Goal: Information Seeking & Learning: Learn about a topic

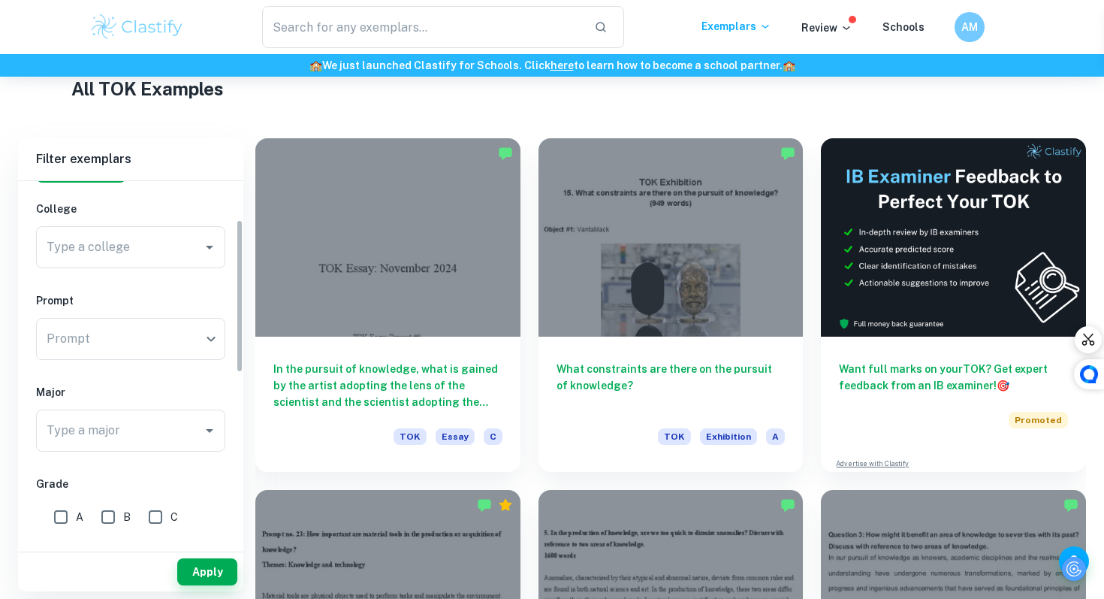
scroll to position [107, 0]
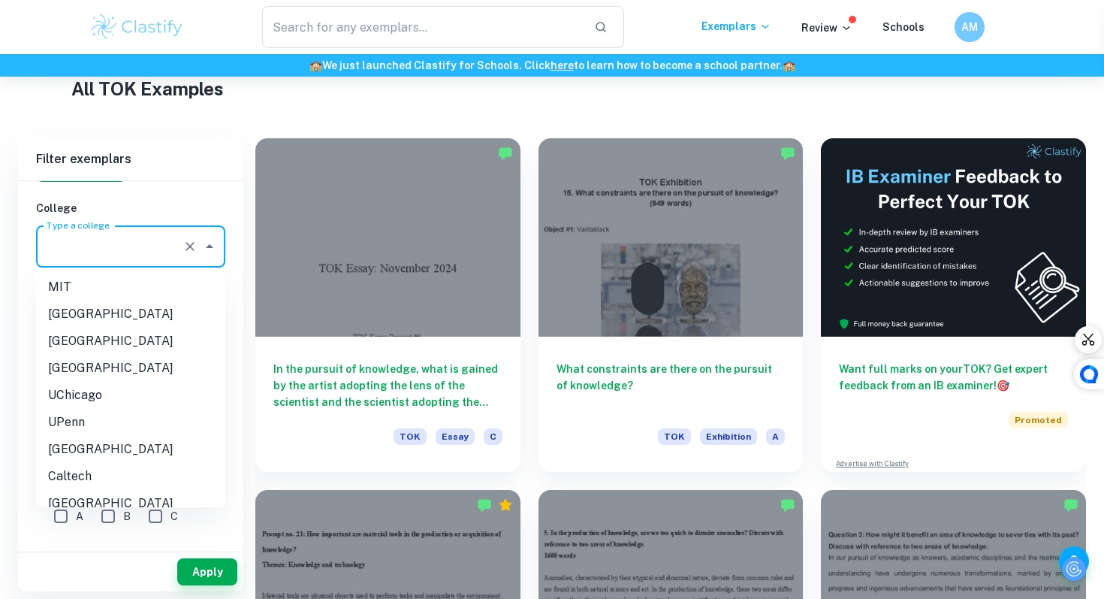
click at [146, 248] on input "Type a college" at bounding box center [110, 246] width 134 height 29
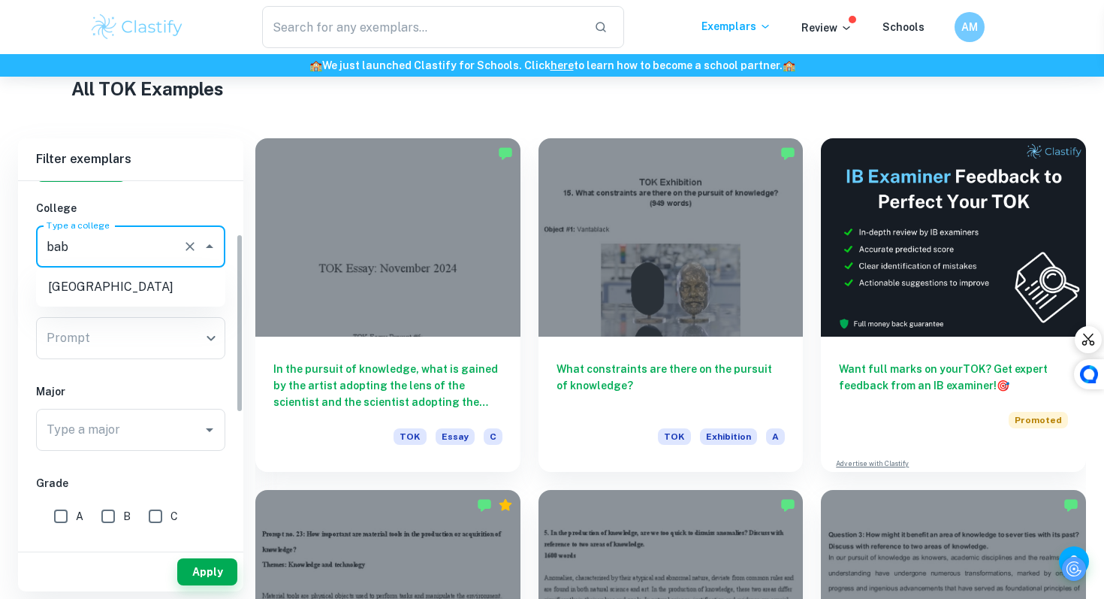
click at [65, 288] on li "[GEOGRAPHIC_DATA]" at bounding box center [130, 286] width 189 height 27
type input "bab"
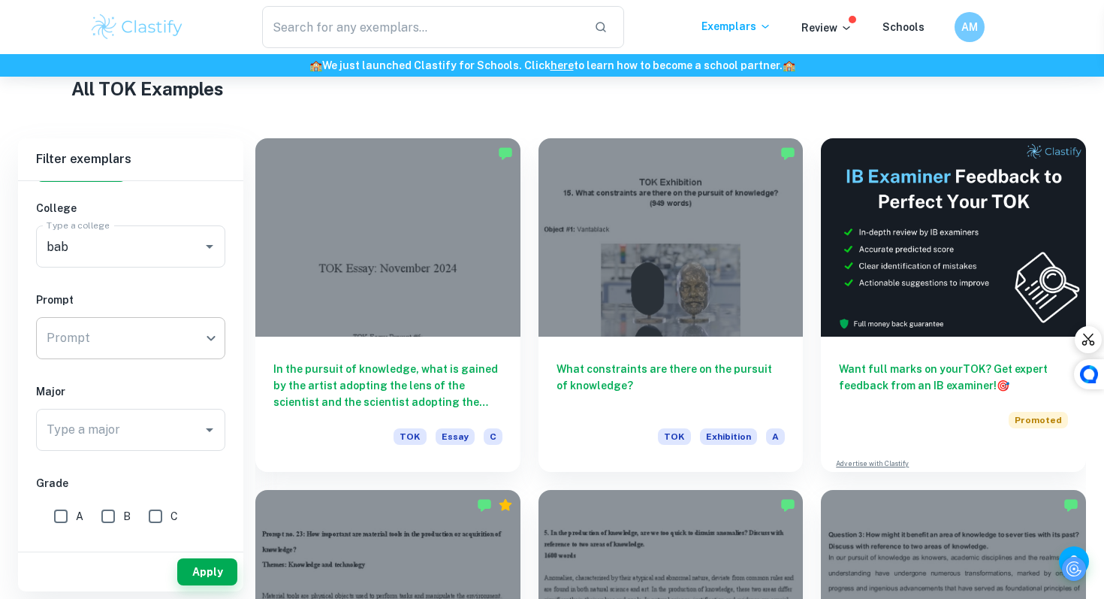
click at [85, 345] on body "We value your privacy We use cookies to enhance your browsing experience, serve…" at bounding box center [552, 81] width 1104 height 599
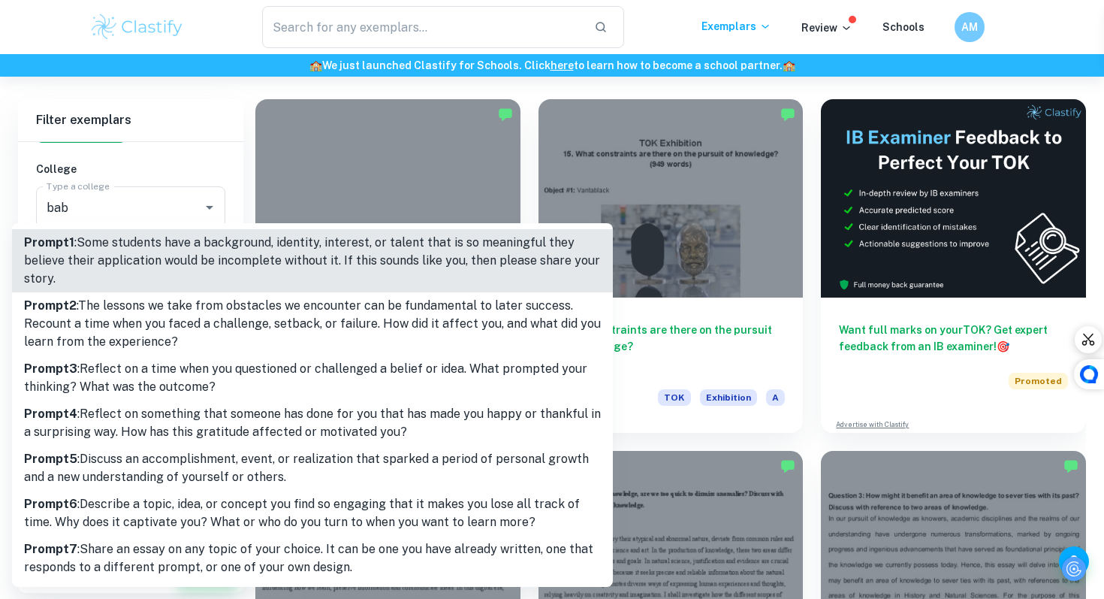
scroll to position [335, 0]
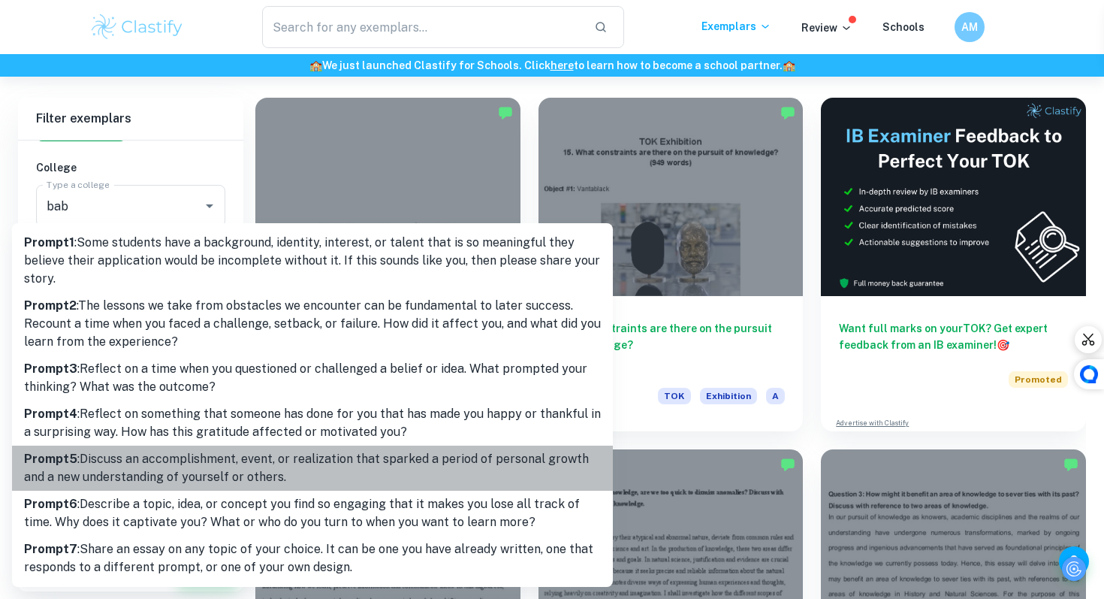
click at [242, 468] on p "Prompt 5 : Discuss an accomplishment, event, or realization that sparked a peri…" at bounding box center [312, 468] width 577 height 36
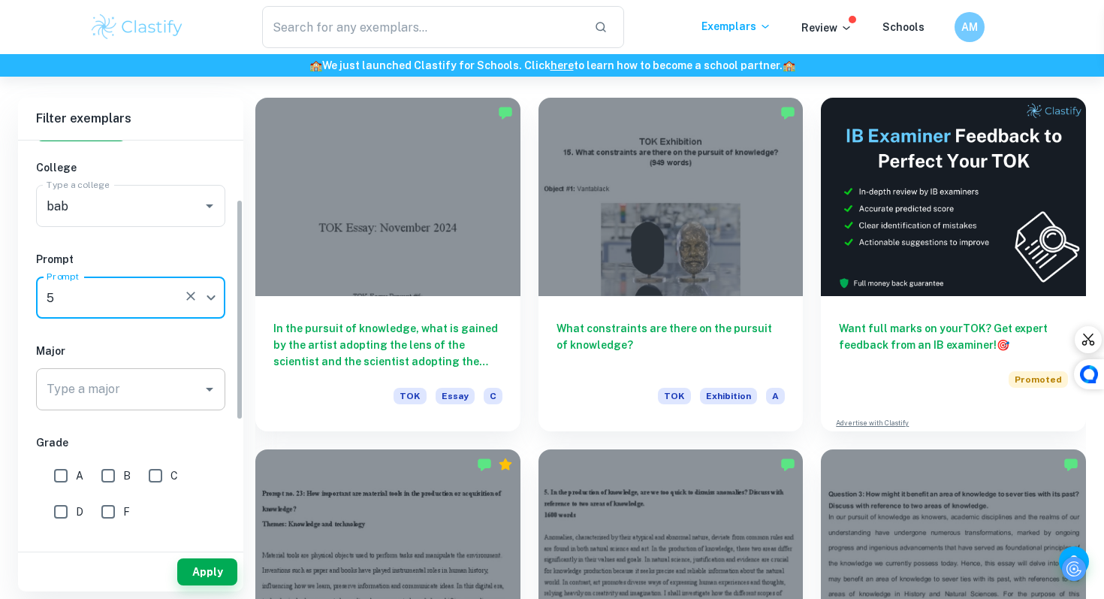
click at [131, 394] on input "Type a major" at bounding box center [119, 389] width 153 height 29
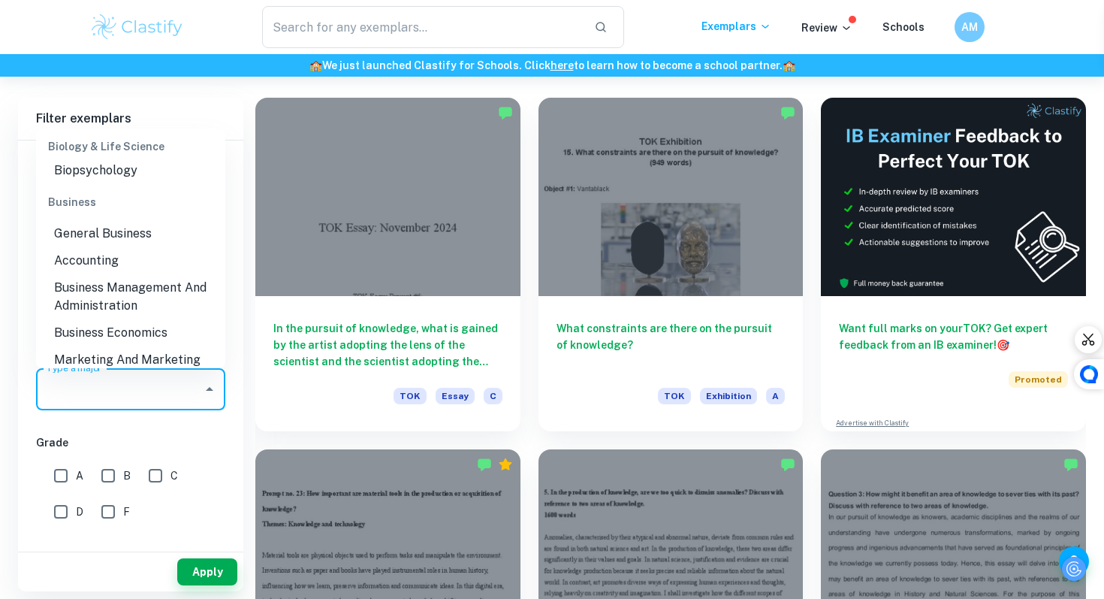
scroll to position [464, 0]
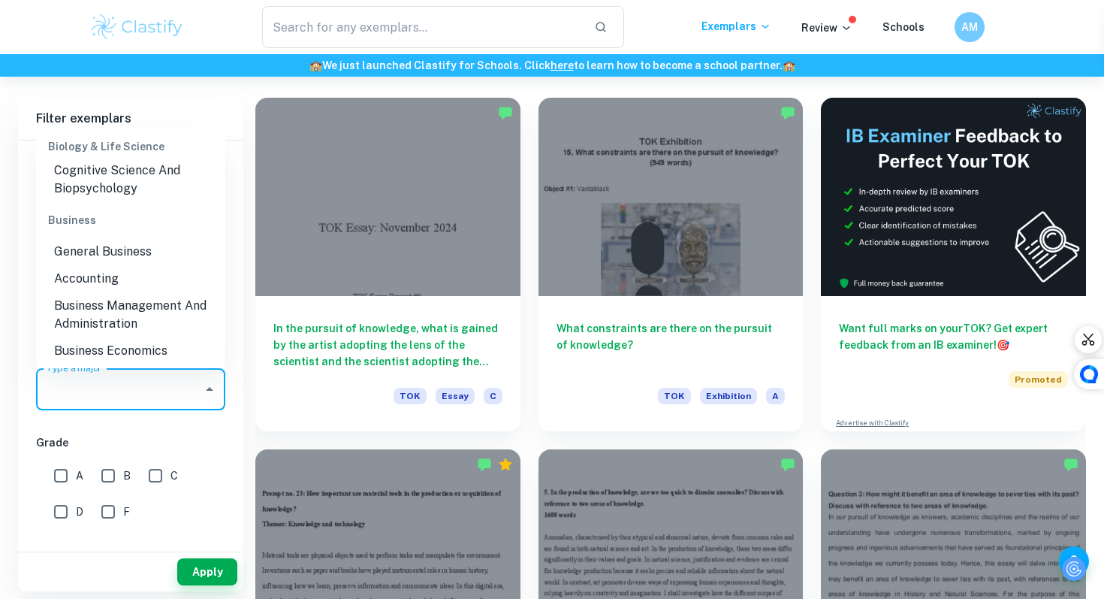
click at [133, 238] on li "General Business" at bounding box center [130, 251] width 189 height 27
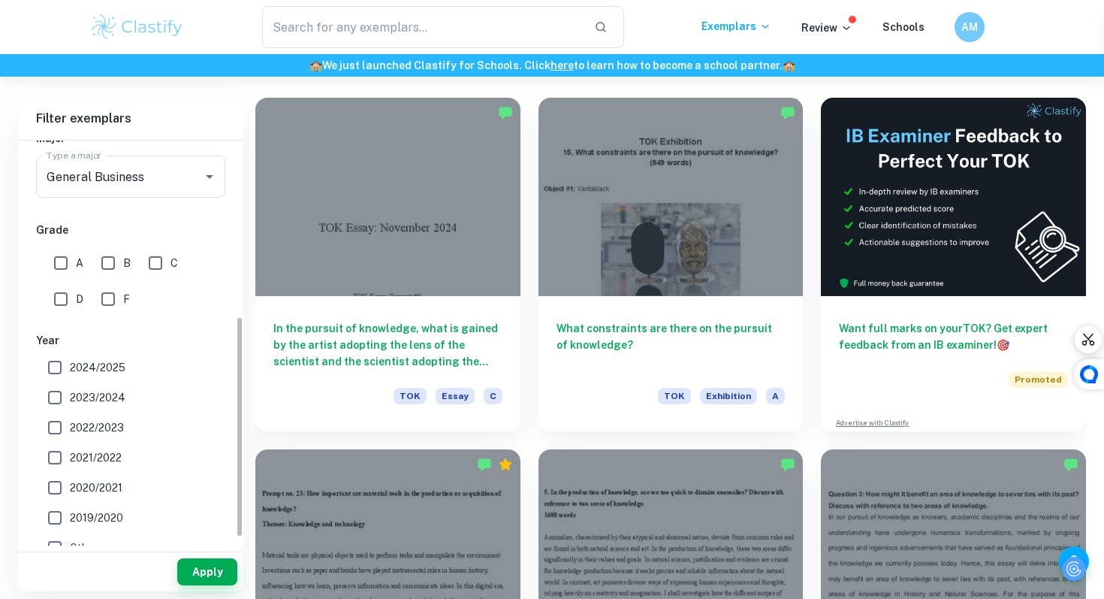
scroll to position [322, 0]
click at [210, 574] on button "Apply" at bounding box center [207, 571] width 60 height 27
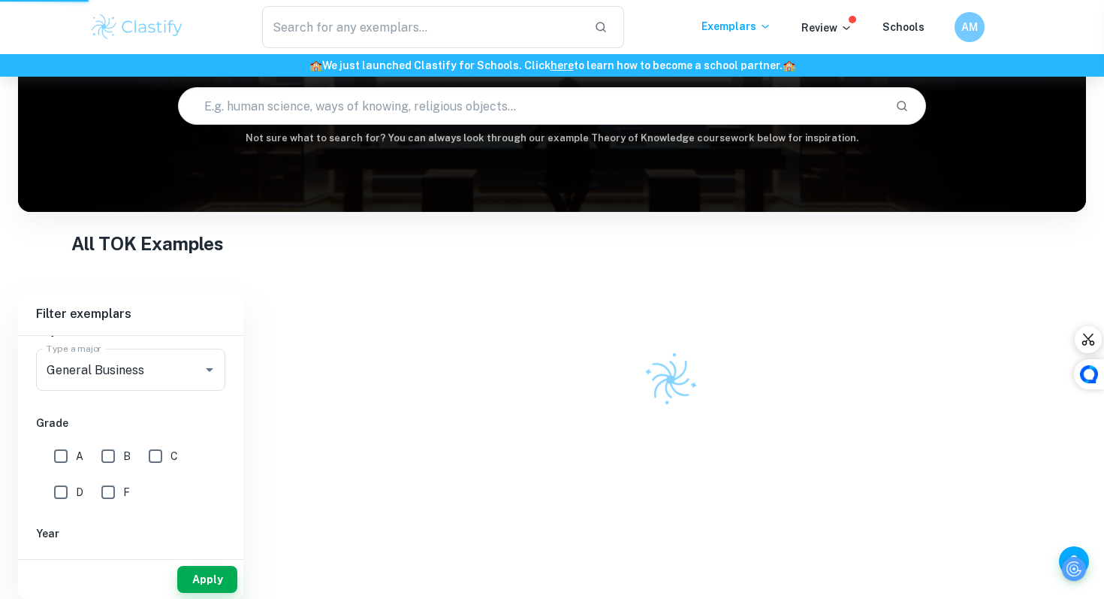
scroll to position [77, 0]
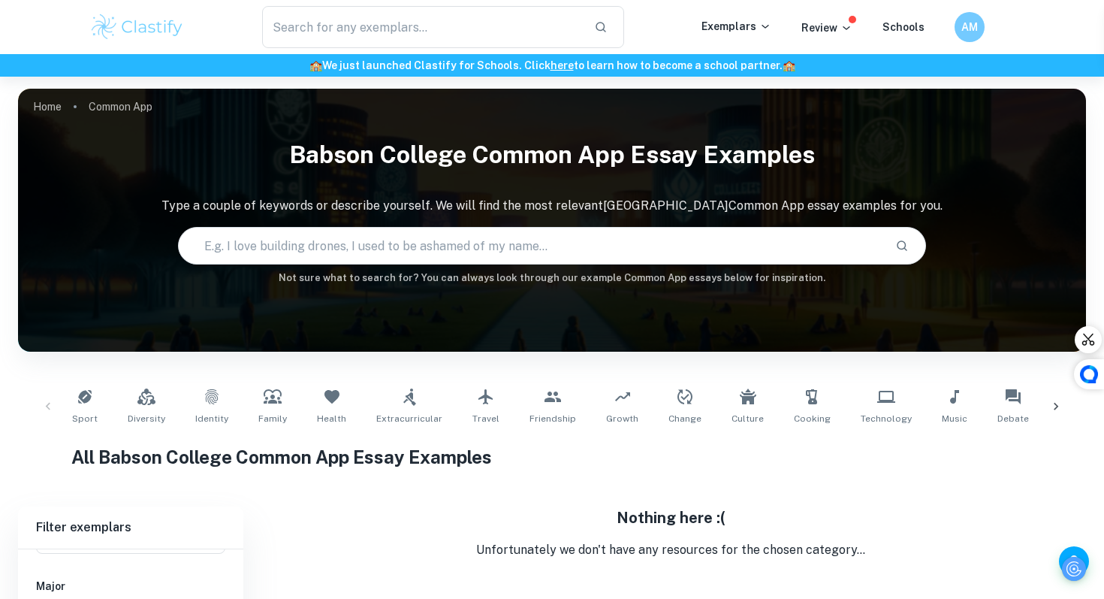
scroll to position [133, 0]
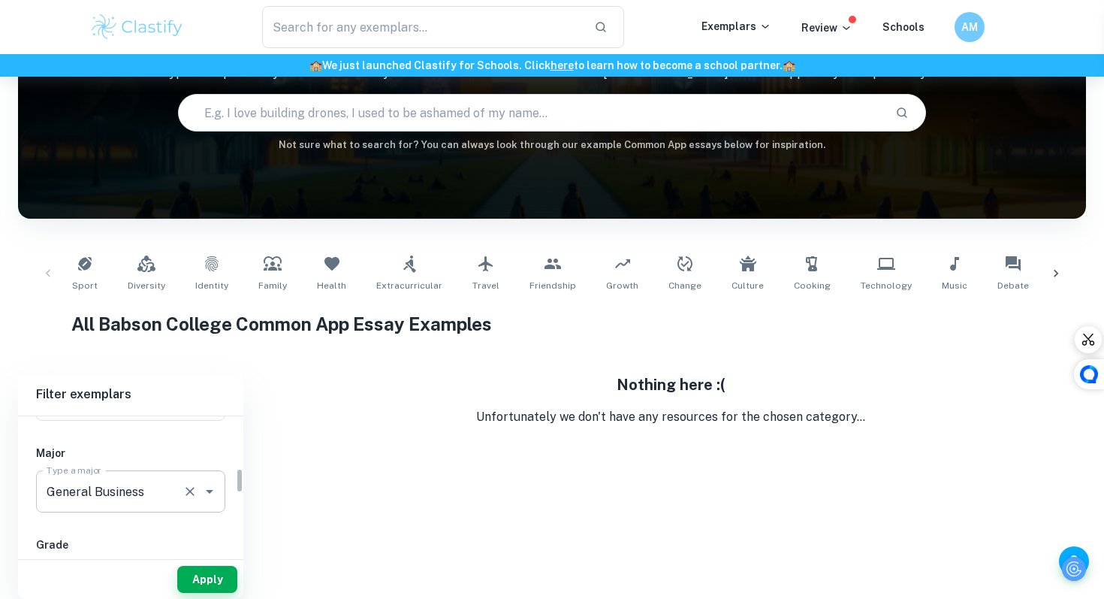
click at [182, 477] on div "General Business Type a major" at bounding box center [130, 491] width 189 height 42
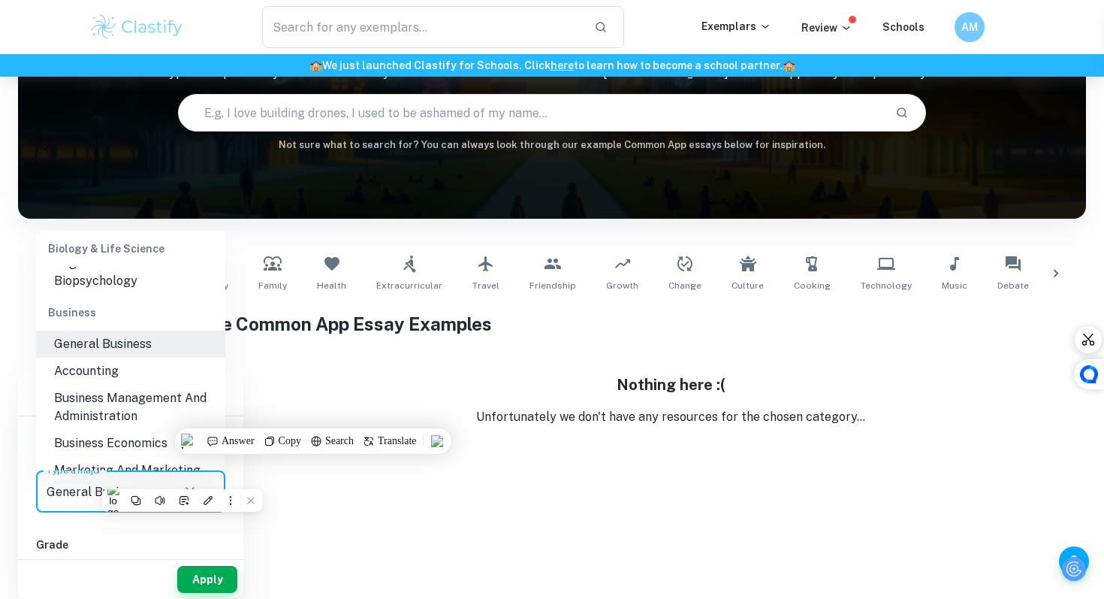
scroll to position [490, 0]
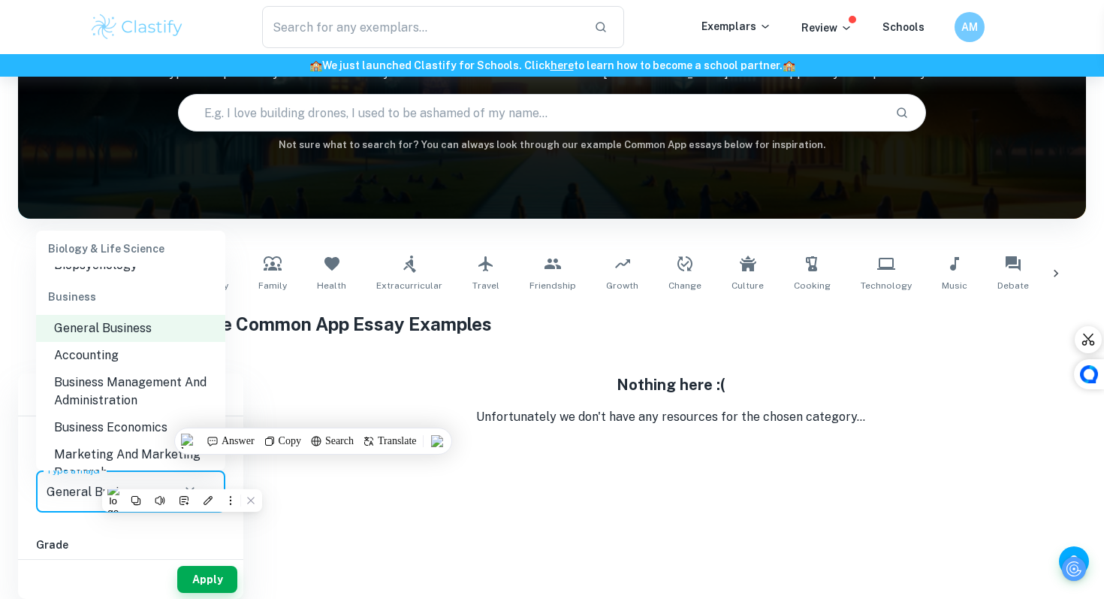
click at [102, 373] on li "Business Management And Administration" at bounding box center [130, 391] width 189 height 45
type input "Business Management And Administration"
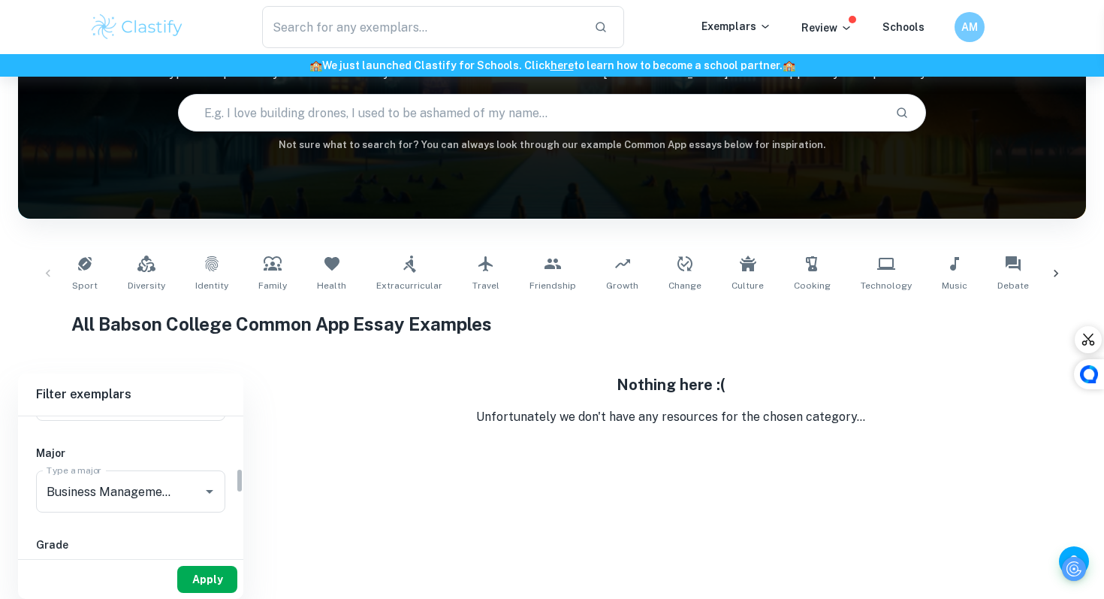
click at [211, 574] on button "Apply" at bounding box center [207, 579] width 60 height 27
click at [183, 495] on icon "Clear" at bounding box center [190, 491] width 15 height 15
click at [180, 457] on h6 "Major" at bounding box center [130, 453] width 189 height 17
click at [210, 570] on button "Apply" at bounding box center [207, 579] width 60 height 27
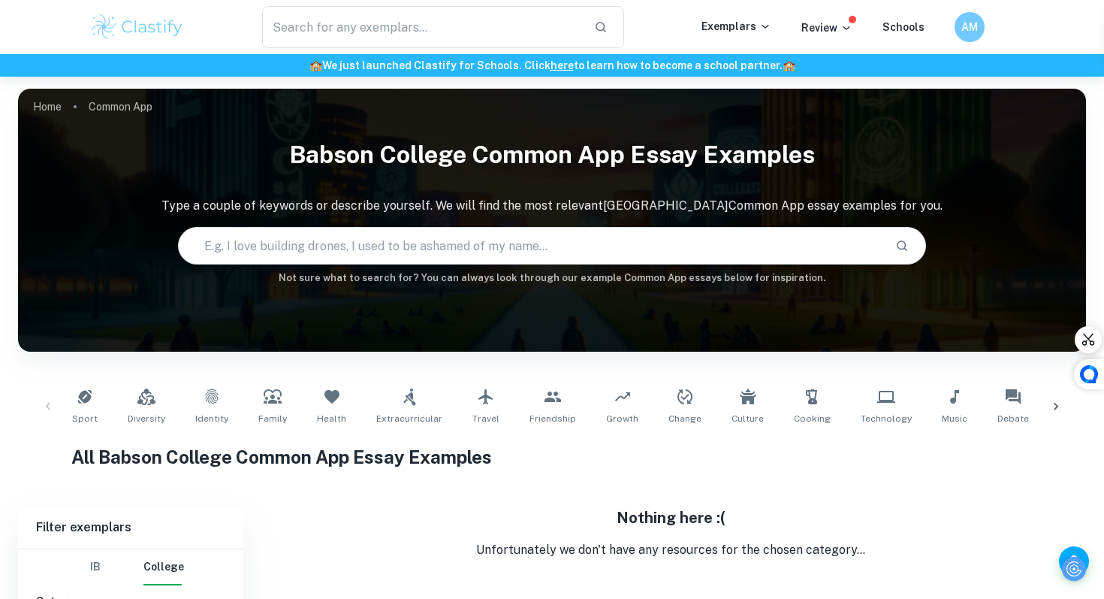
scroll to position [133, 0]
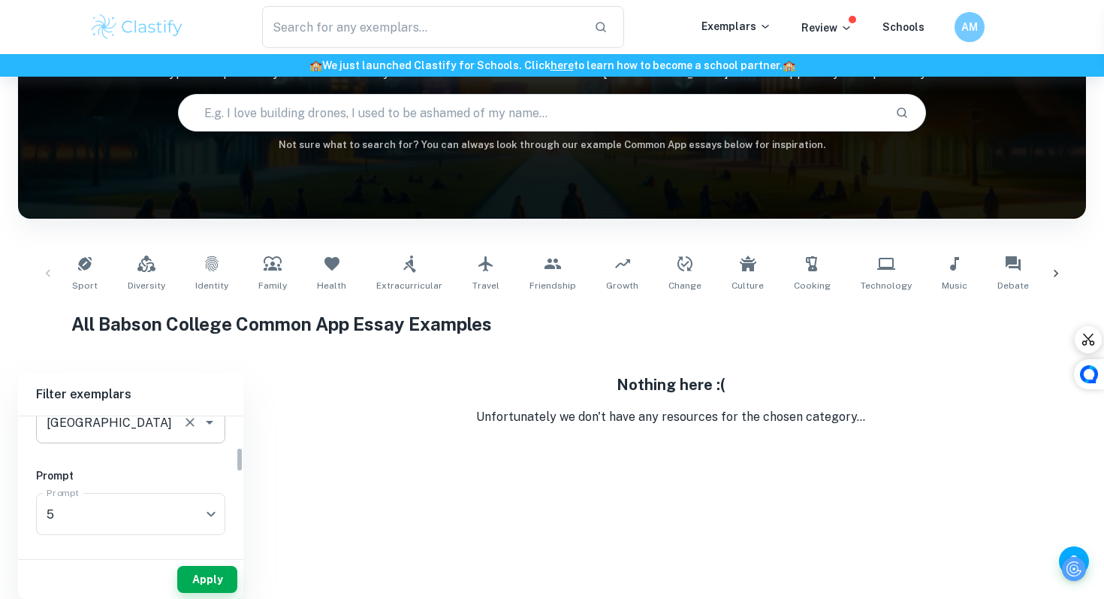
click at [140, 442] on div "[GEOGRAPHIC_DATA] Type a college" at bounding box center [130, 422] width 189 height 42
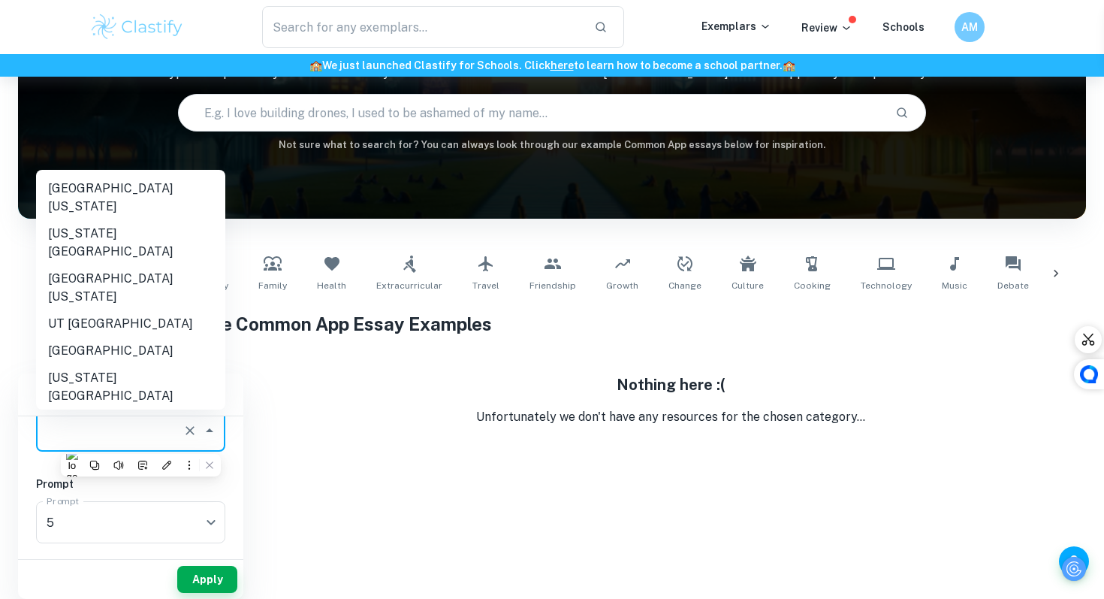
scroll to position [0, 0]
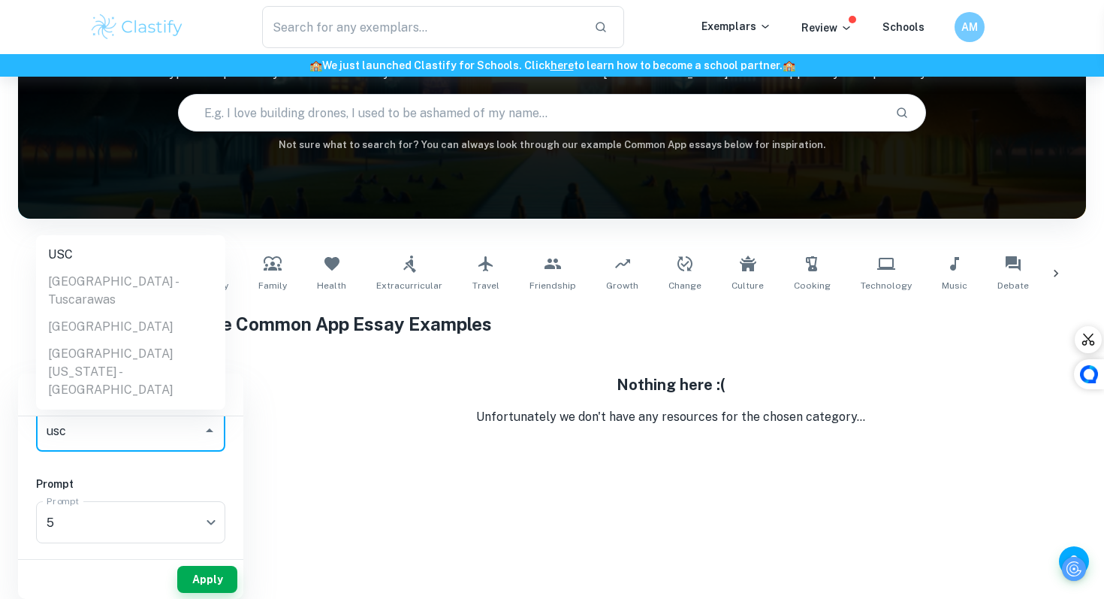
click at [96, 268] on li "USC" at bounding box center [130, 254] width 189 height 27
type input "USC"
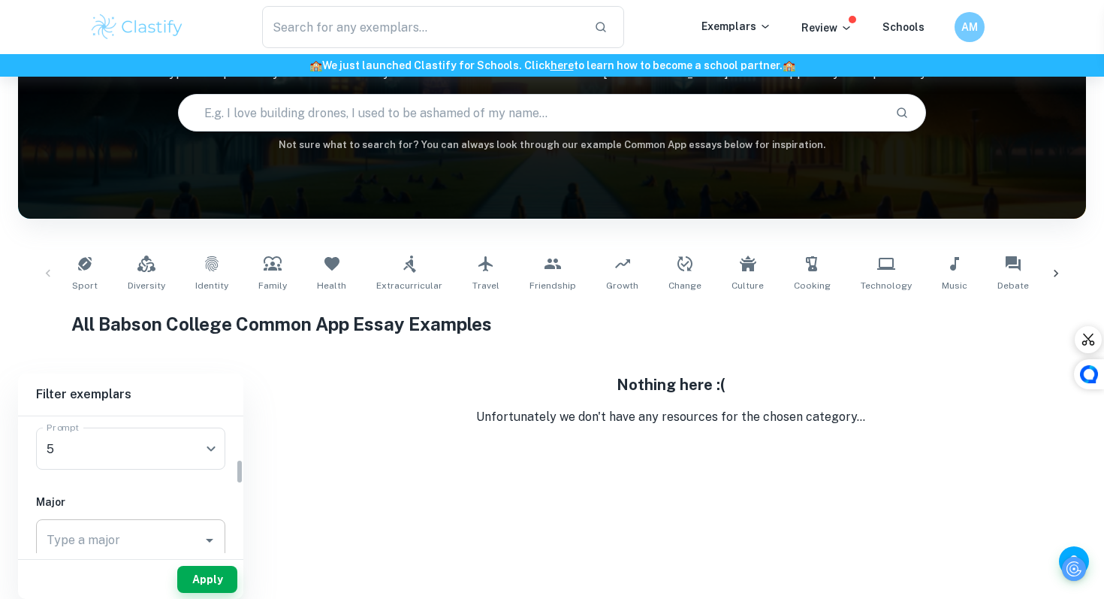
scroll to position [233, 0]
click at [189, 575] on button "Apply" at bounding box center [207, 579] width 60 height 27
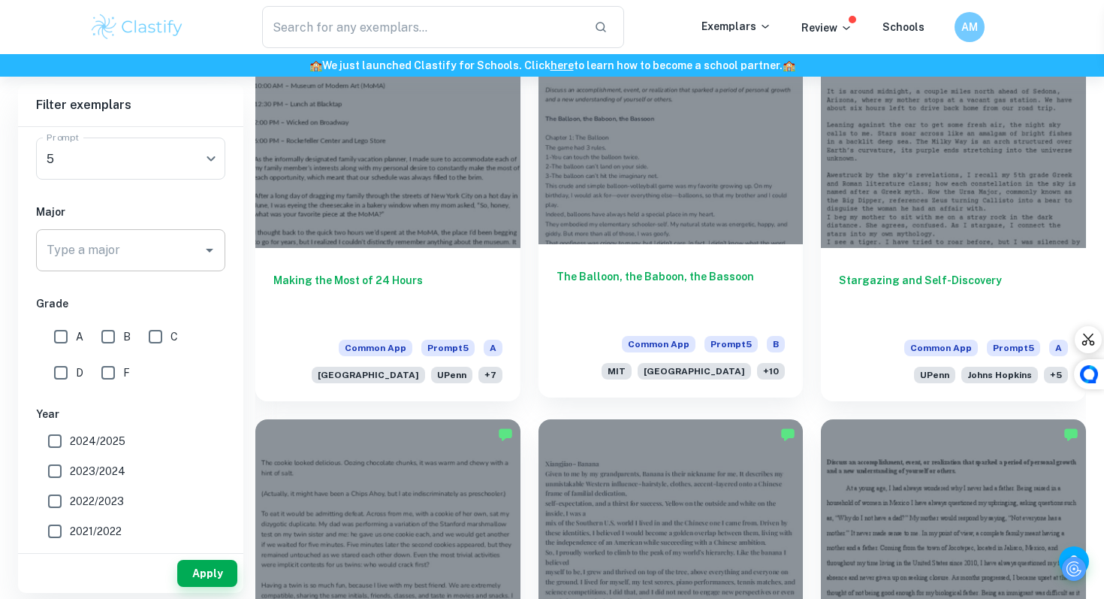
scroll to position [376, 0]
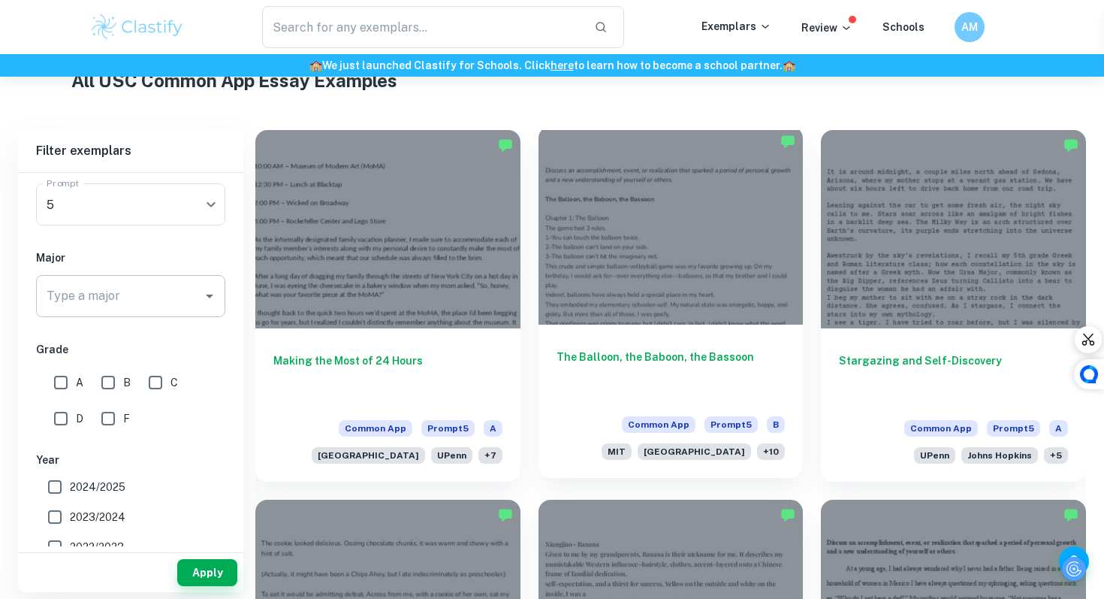
click at [678, 306] on div at bounding box center [671, 225] width 265 height 198
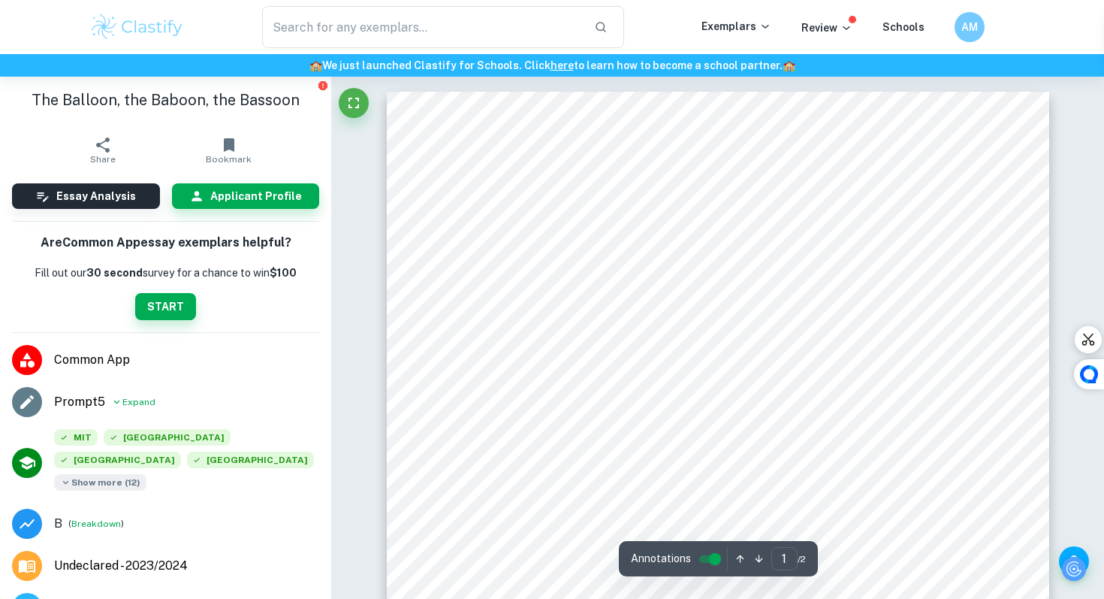
click at [80, 487] on span "Show more ( 12 )" at bounding box center [100, 482] width 92 height 17
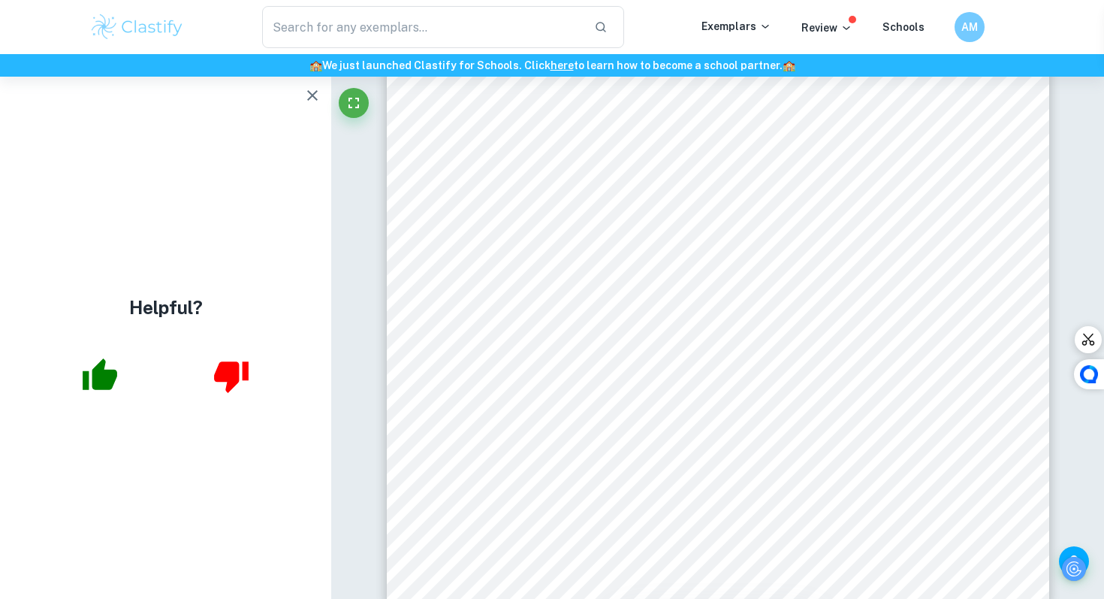
scroll to position [427, 0]
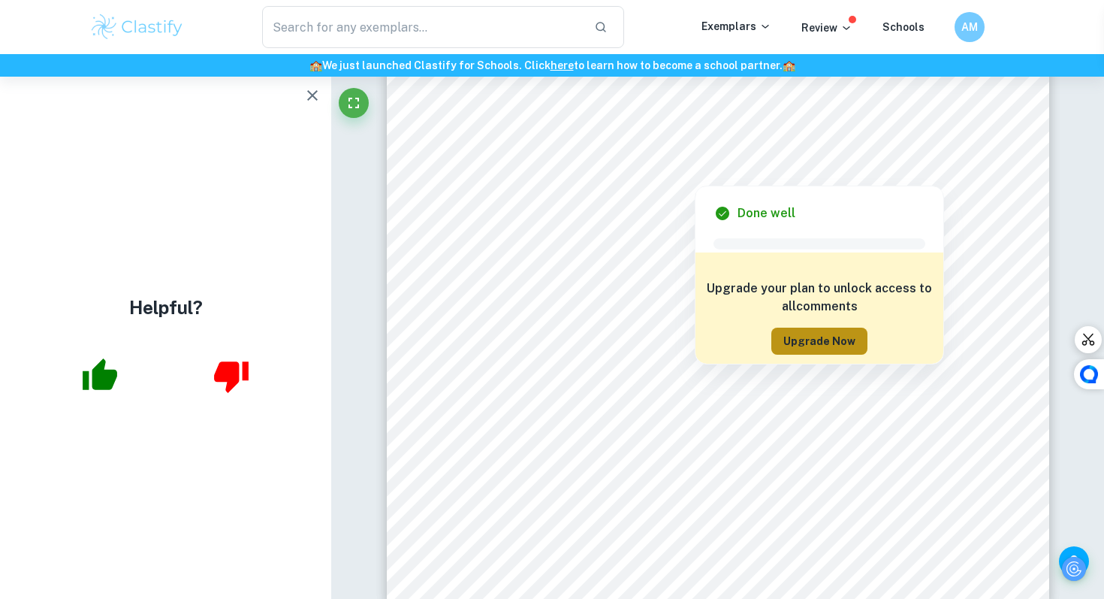
click at [824, 335] on button "Upgrade Now" at bounding box center [819, 340] width 96 height 27
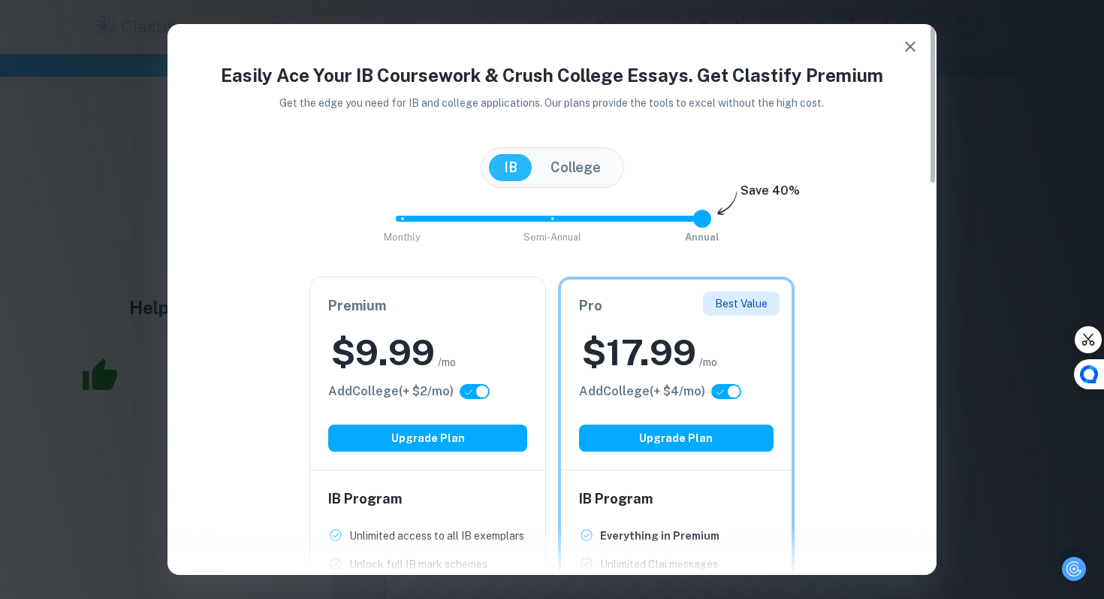
click at [899, 44] on button "button" at bounding box center [910, 47] width 30 height 30
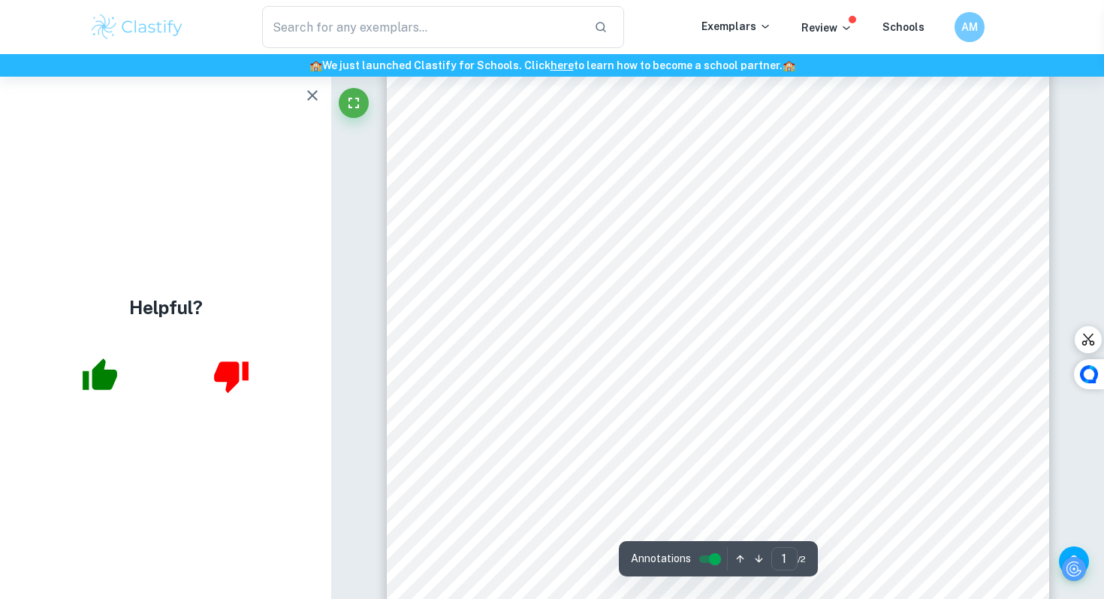
scroll to position [321, 0]
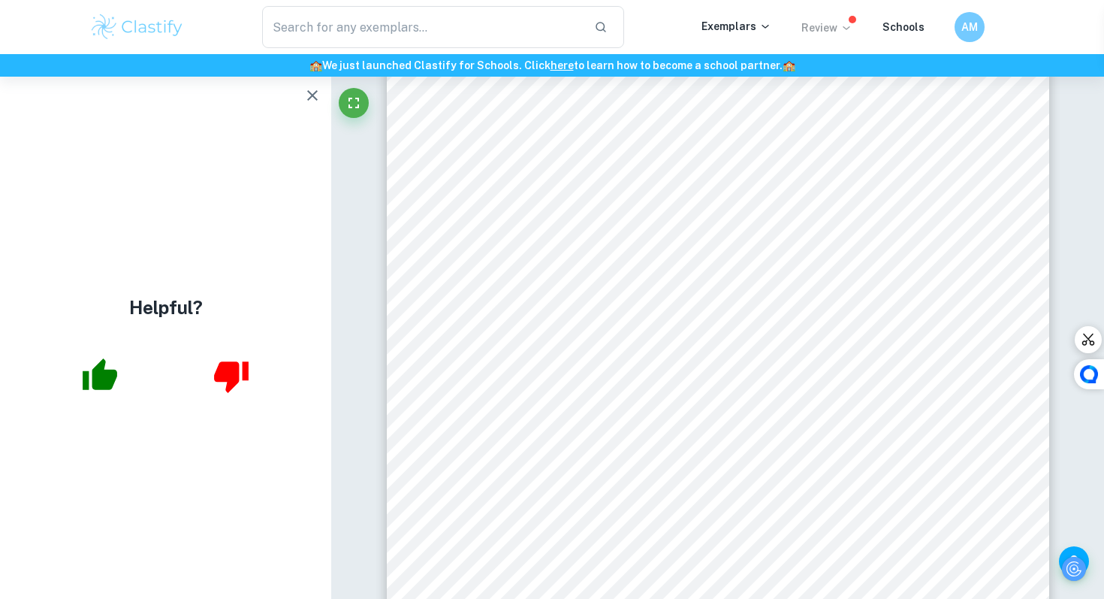
click at [832, 23] on p "Review" at bounding box center [826, 28] width 51 height 17
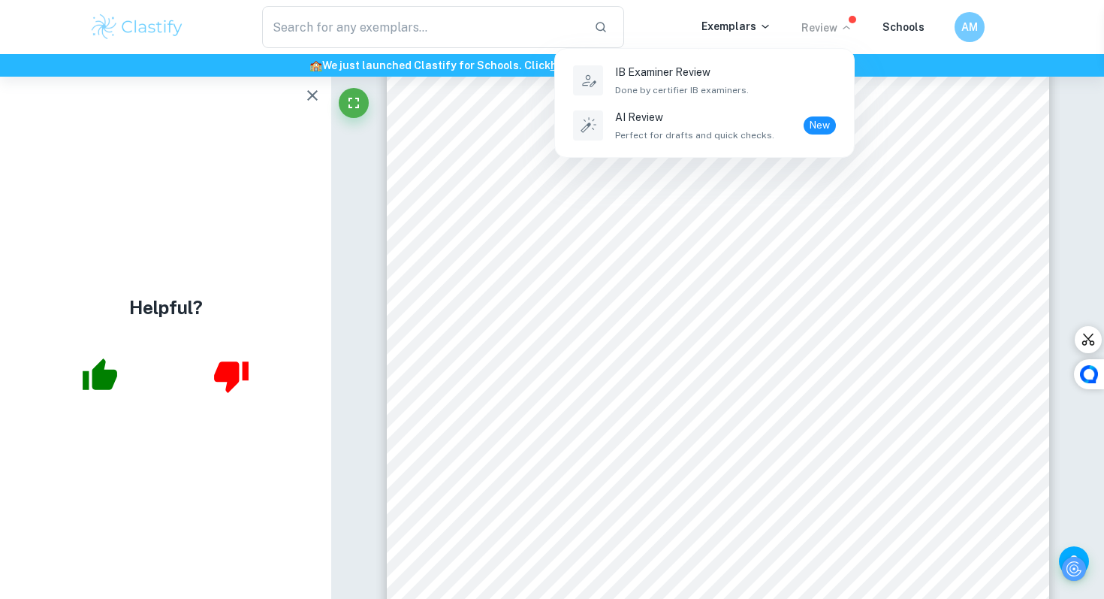
click at [982, 151] on div at bounding box center [552, 299] width 1104 height 599
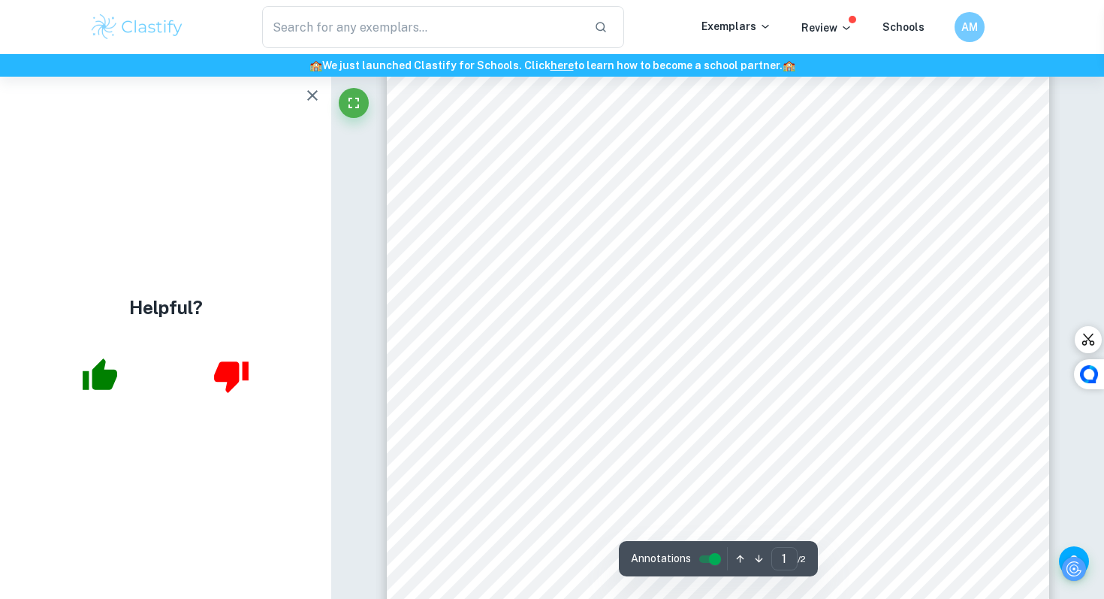
scroll to position [358, 0]
click at [959, 31] on div "AM" at bounding box center [970, 27] width 30 height 30
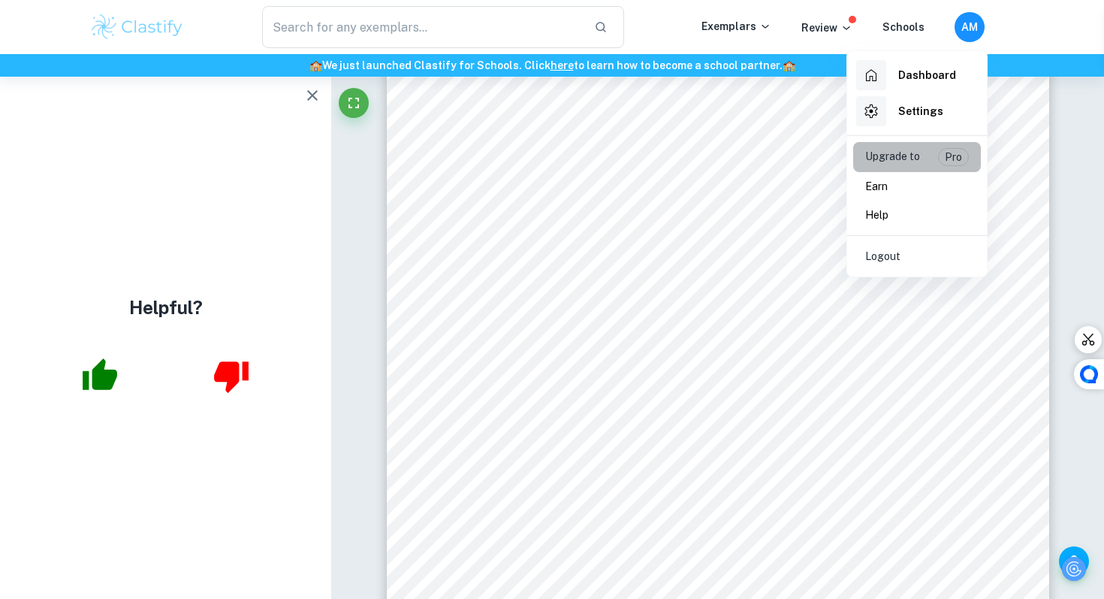
click at [889, 146] on li "Upgrade to Pro" at bounding box center [917, 157] width 128 height 30
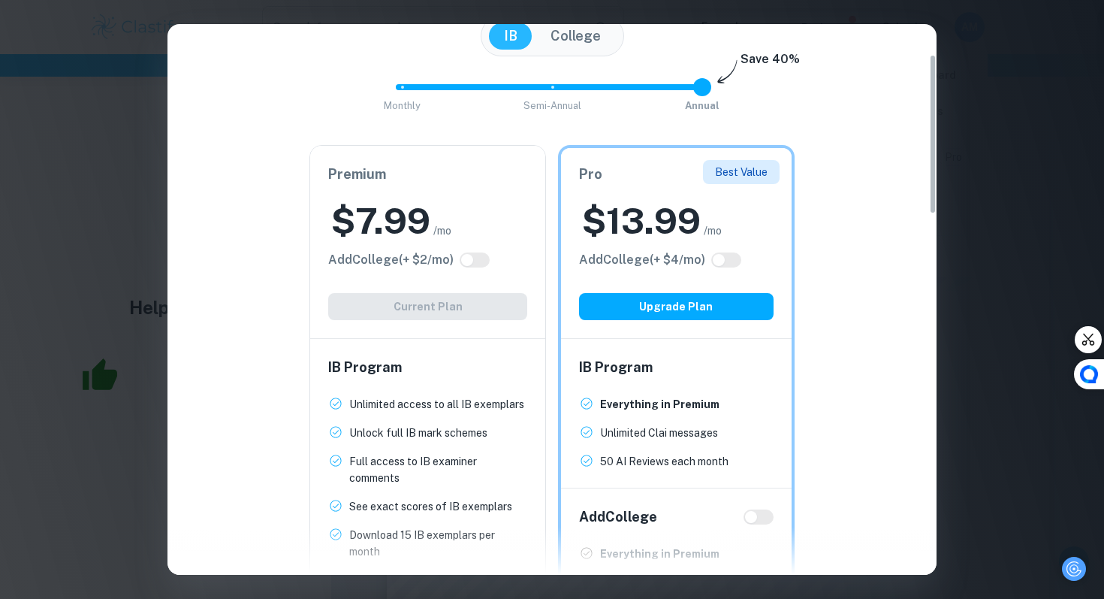
scroll to position [97, 0]
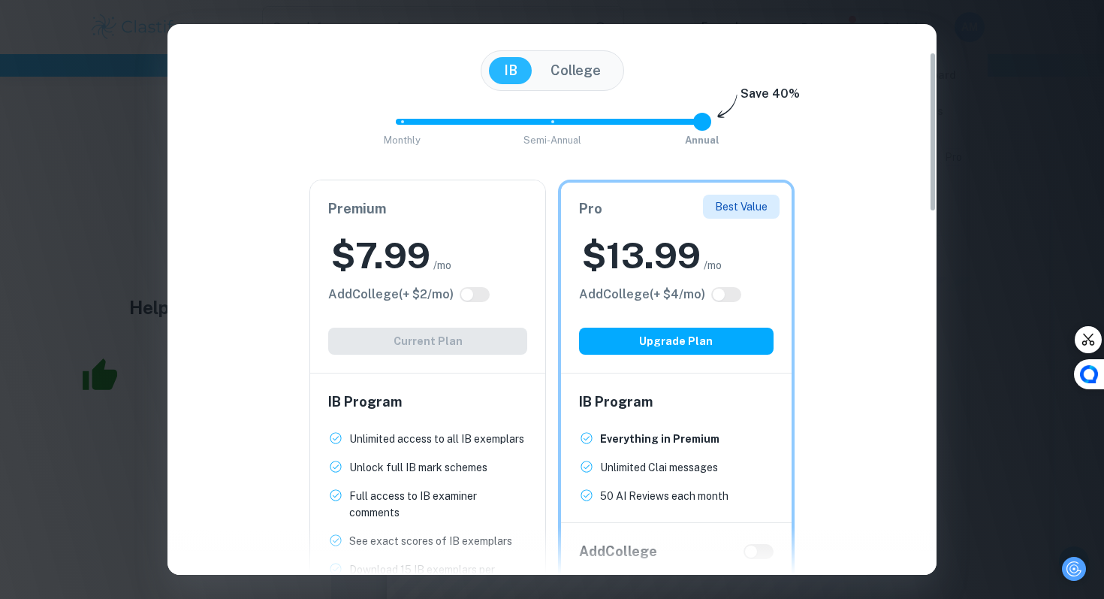
click at [566, 78] on button "College" at bounding box center [576, 70] width 80 height 27
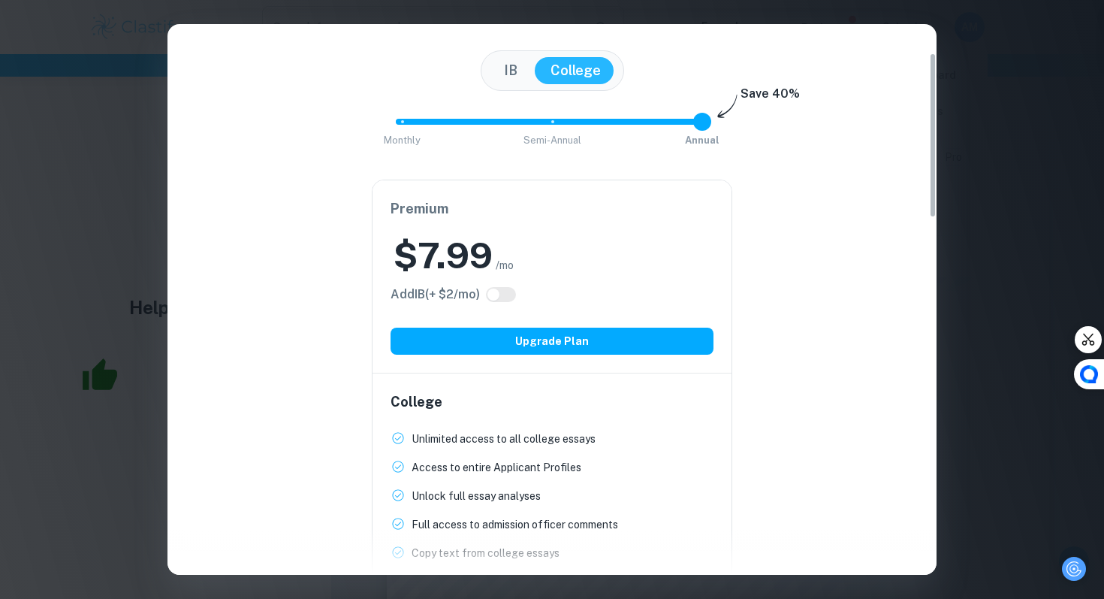
click at [511, 75] on button "IB" at bounding box center [511, 70] width 44 height 27
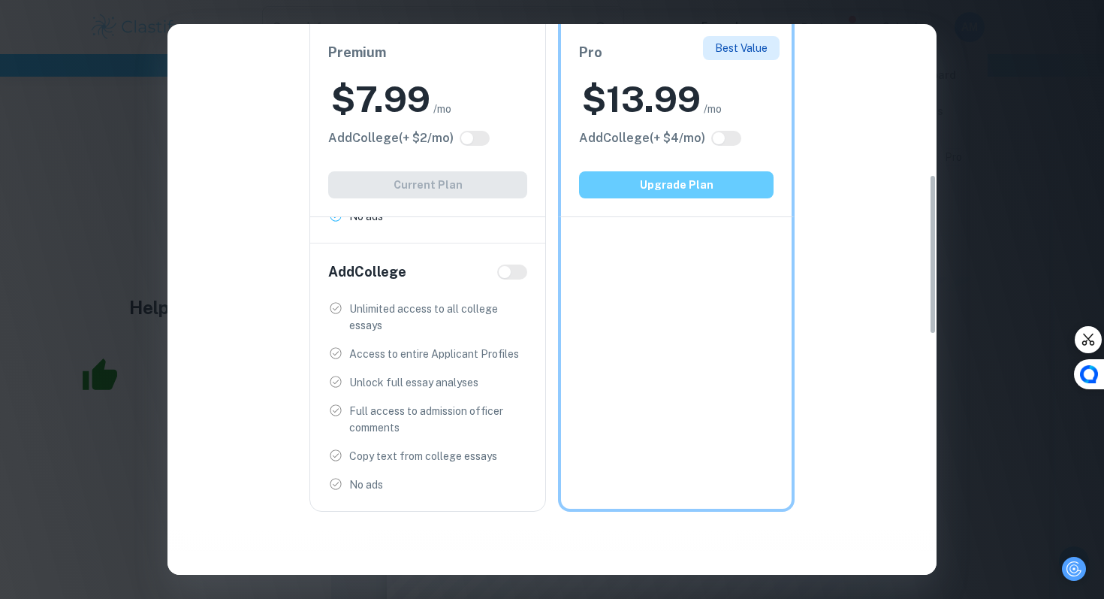
scroll to position [517, 0]
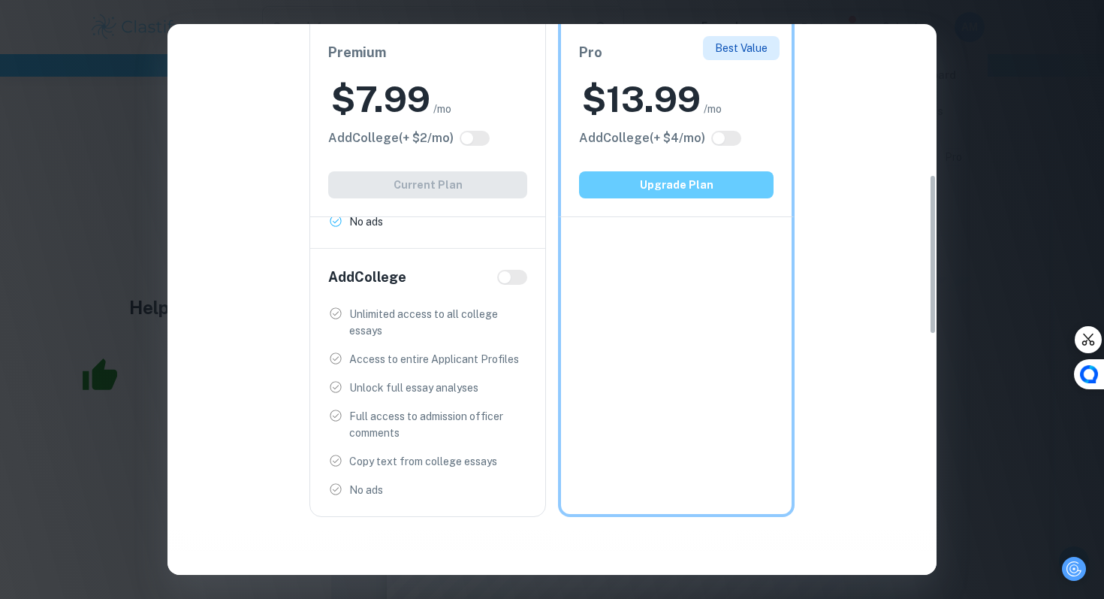
click at [701, 192] on button "Upgrade Plan" at bounding box center [676, 184] width 195 height 27
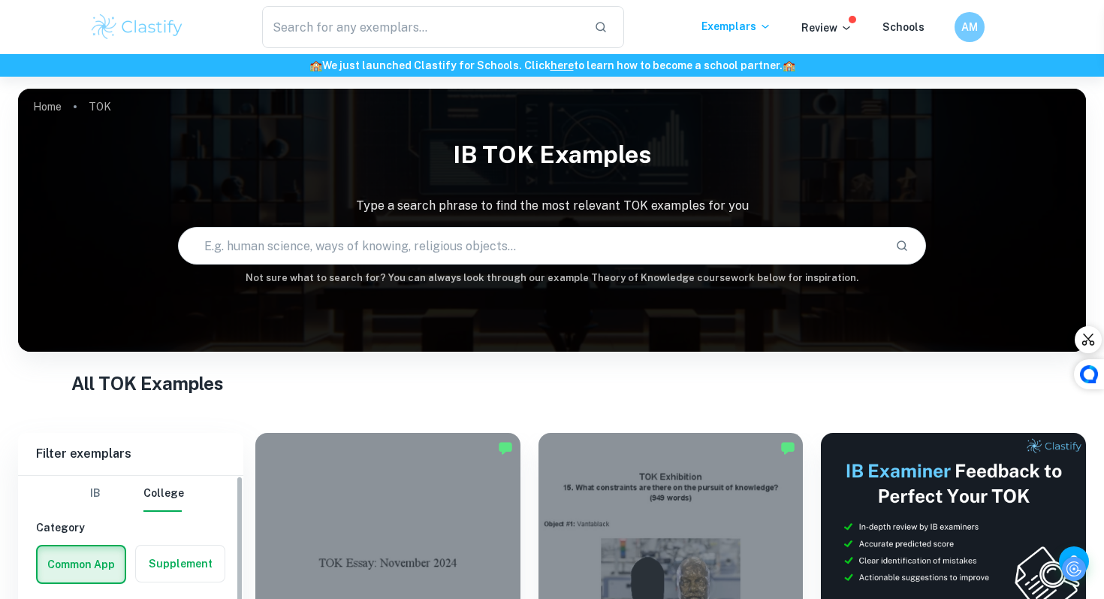
scroll to position [611, 0]
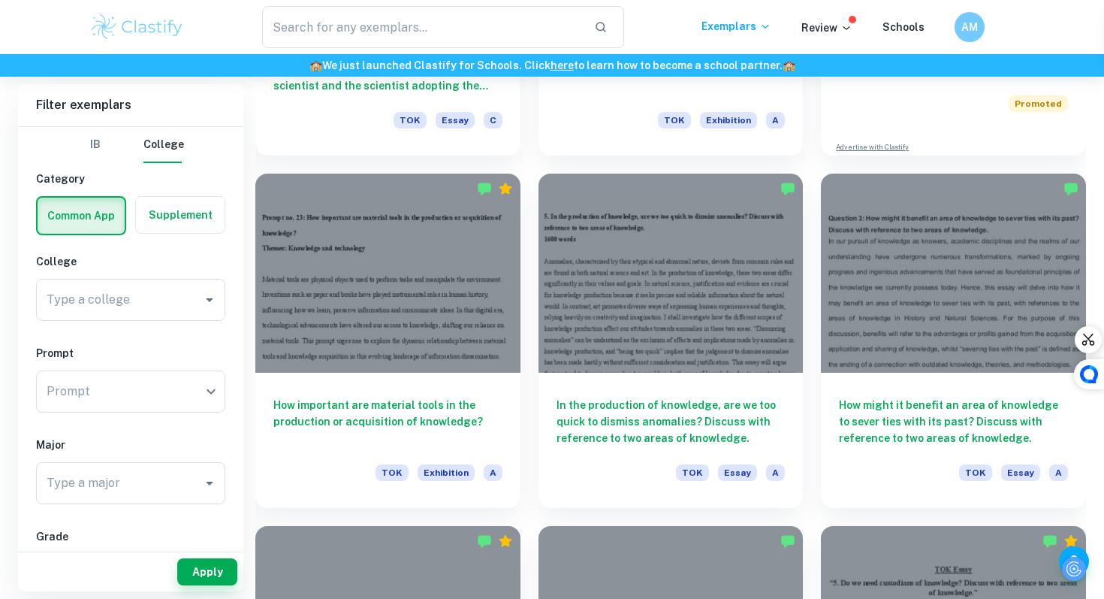
click at [162, 221] on label "button" at bounding box center [180, 215] width 89 height 36
click at [0, 0] on input "radio" at bounding box center [0, 0] width 0 height 0
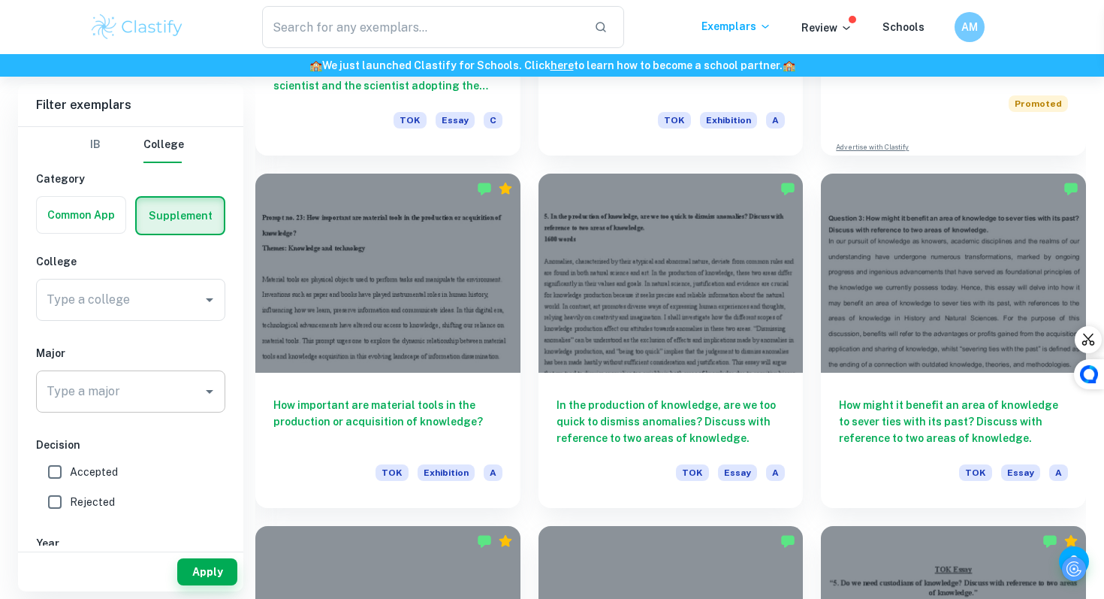
scroll to position [74, 0]
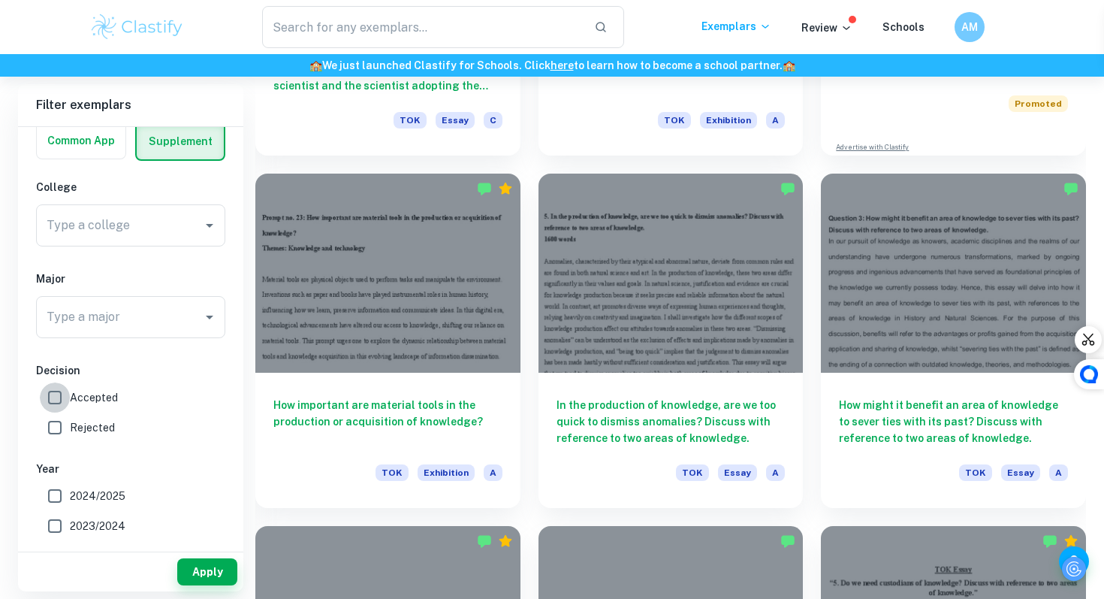
click at [48, 401] on input "Accepted" at bounding box center [55, 397] width 30 height 30
checkbox input "true"
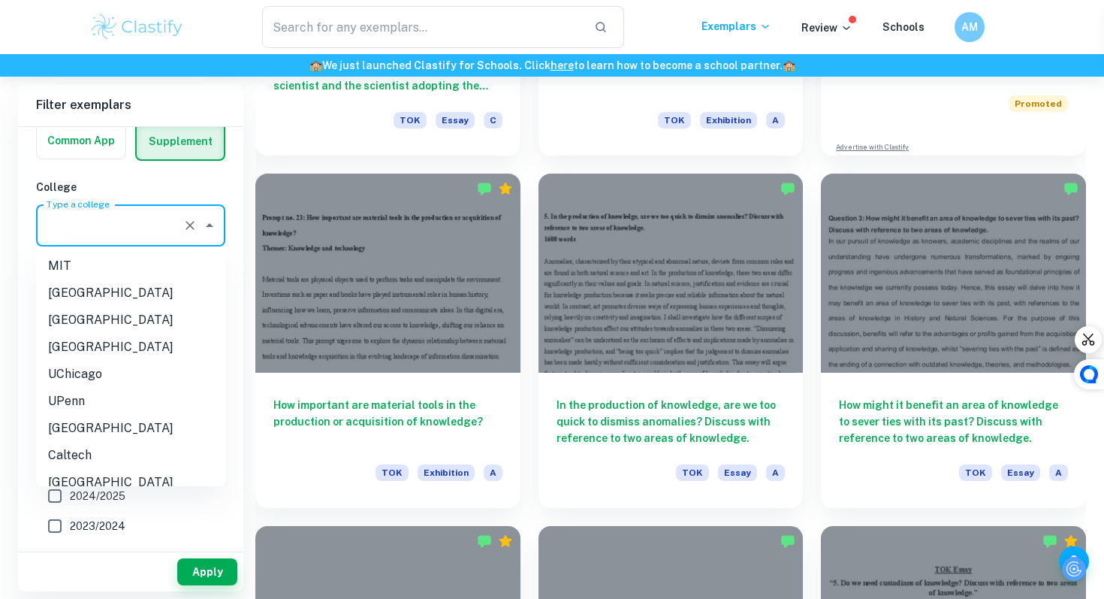
click at [110, 239] on input "Type a college" at bounding box center [110, 225] width 134 height 29
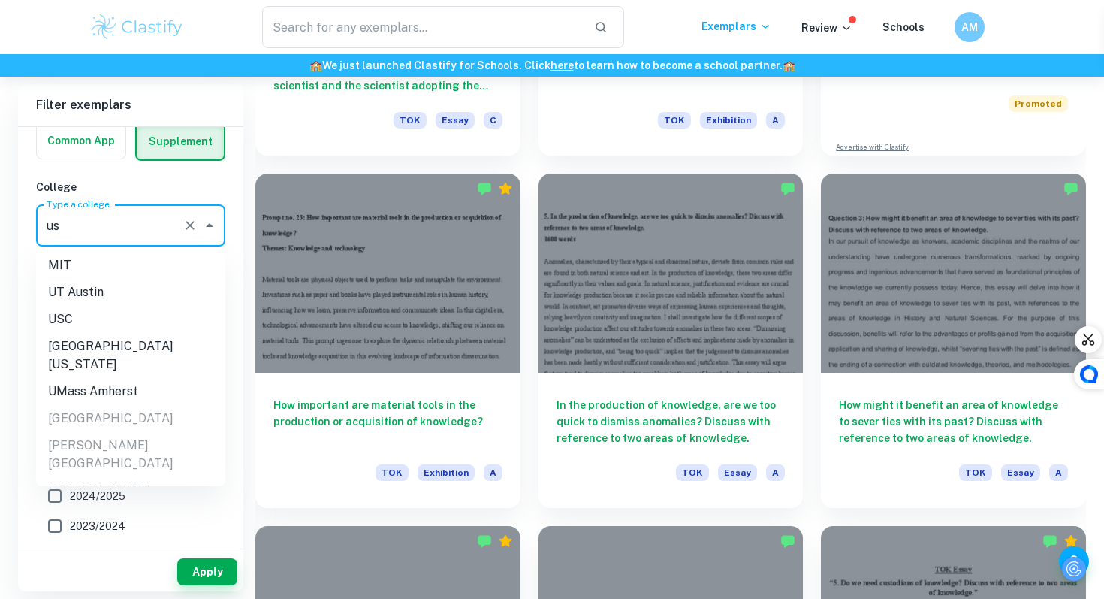
scroll to position [0, 0]
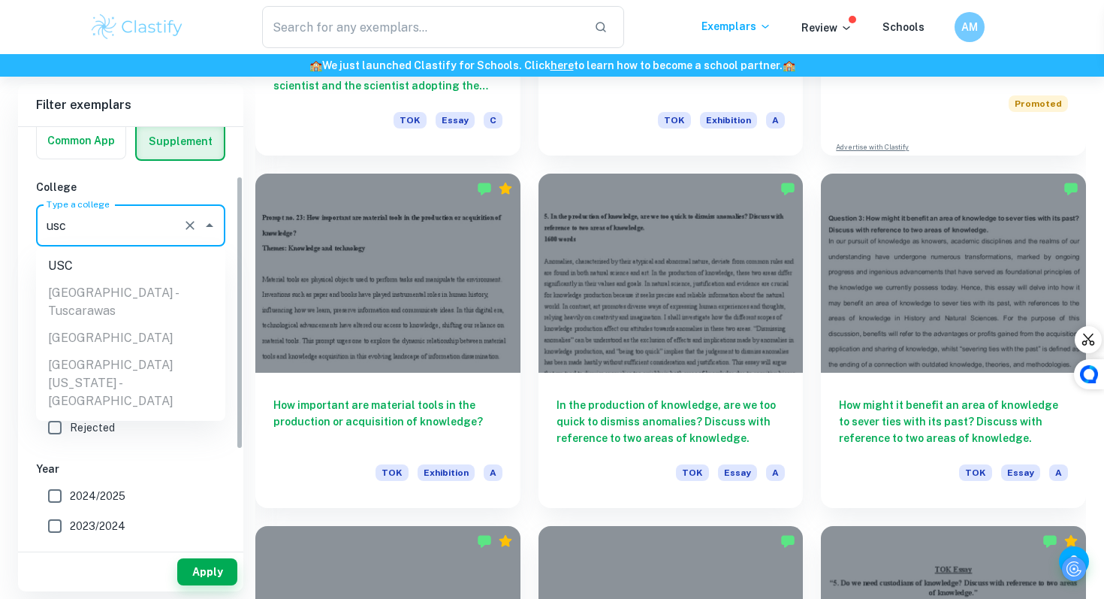
click at [76, 272] on li "USC" at bounding box center [130, 265] width 189 height 27
type input "USC"
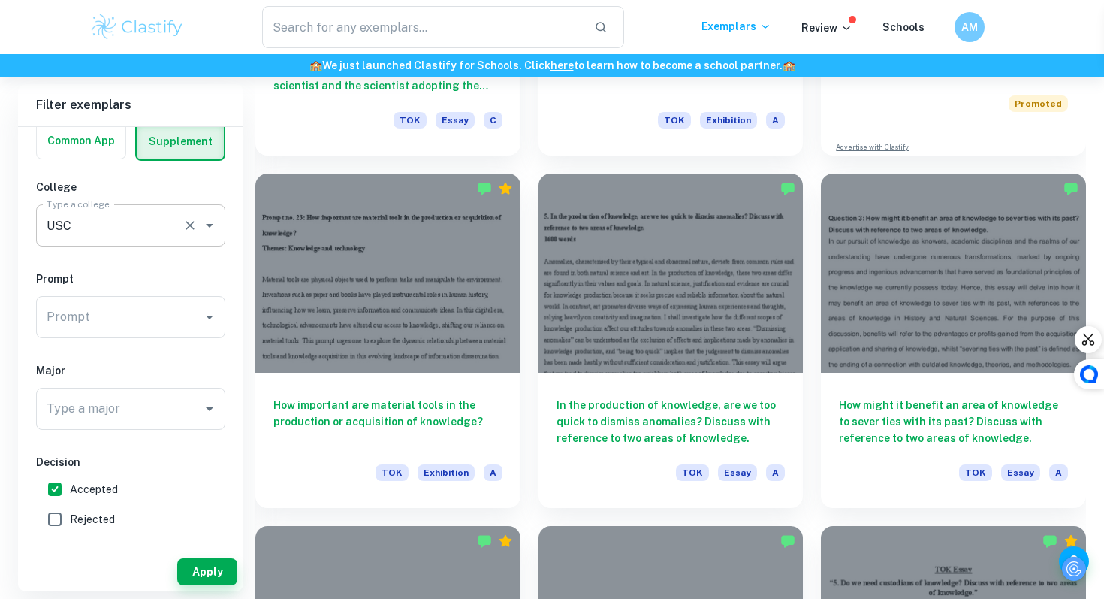
click at [86, 232] on input "USC" at bounding box center [110, 225] width 134 height 29
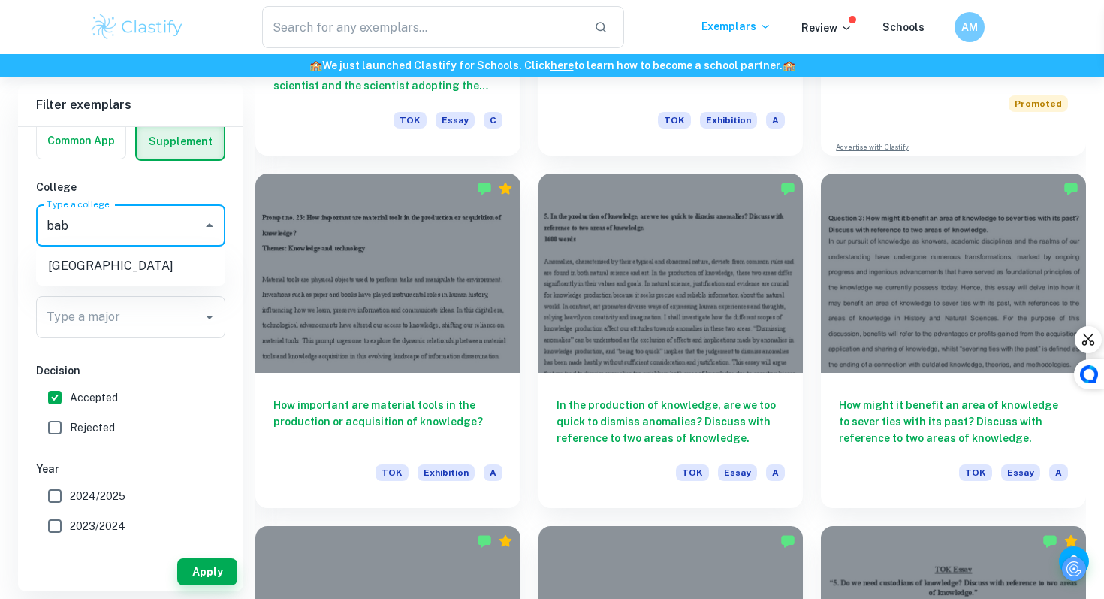
click at [92, 261] on li "[GEOGRAPHIC_DATA]" at bounding box center [130, 265] width 189 height 27
type input "[GEOGRAPHIC_DATA]"
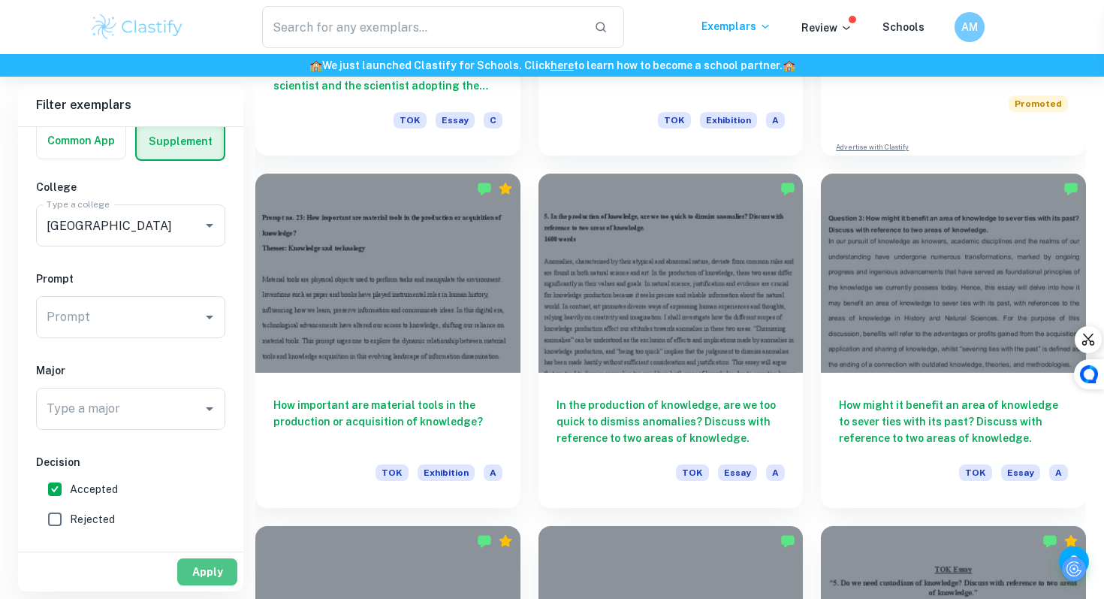
click at [213, 568] on button "Apply" at bounding box center [207, 571] width 60 height 27
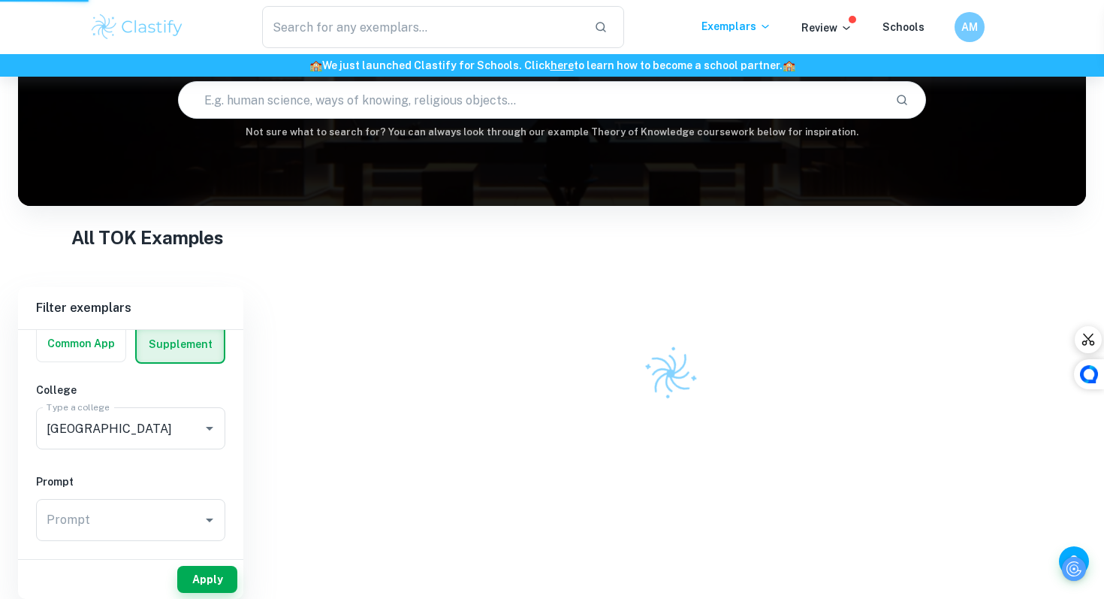
scroll to position [131, 0]
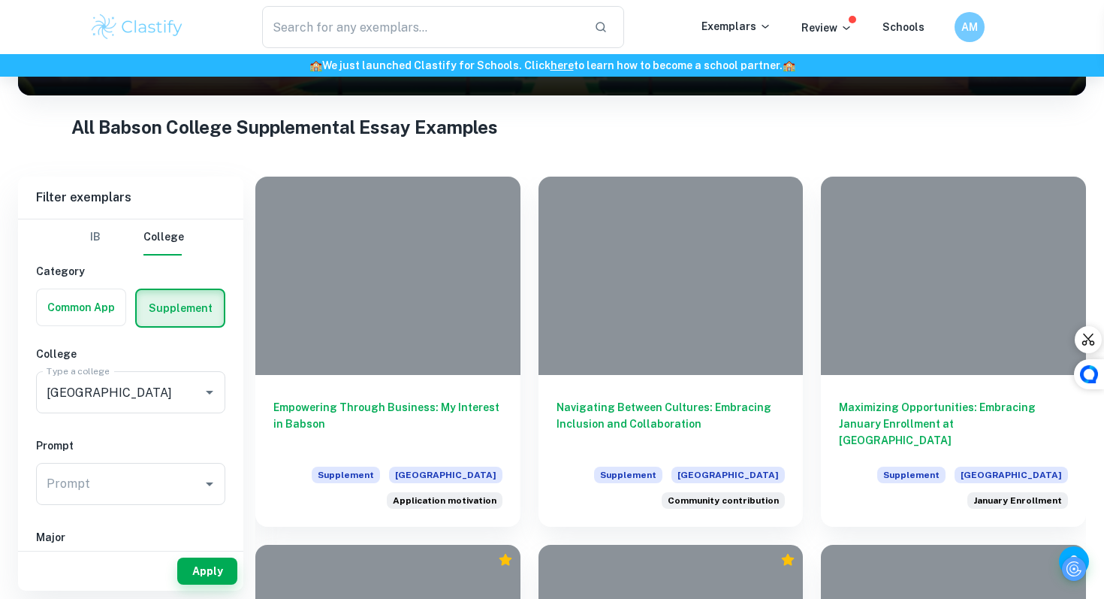
scroll to position [262, 0]
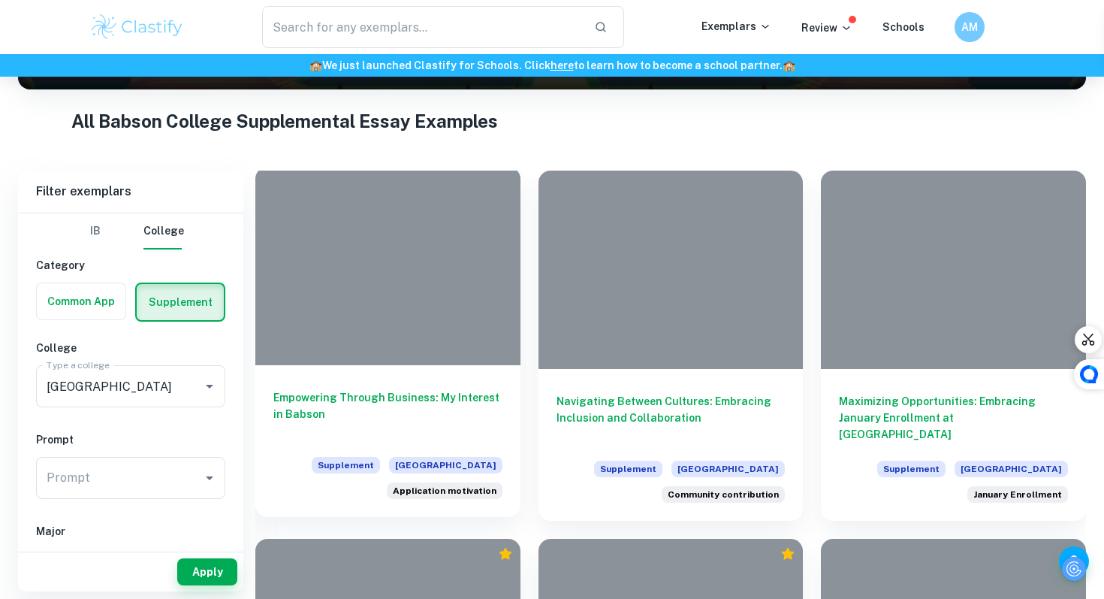
click at [367, 306] on div at bounding box center [387, 266] width 265 height 198
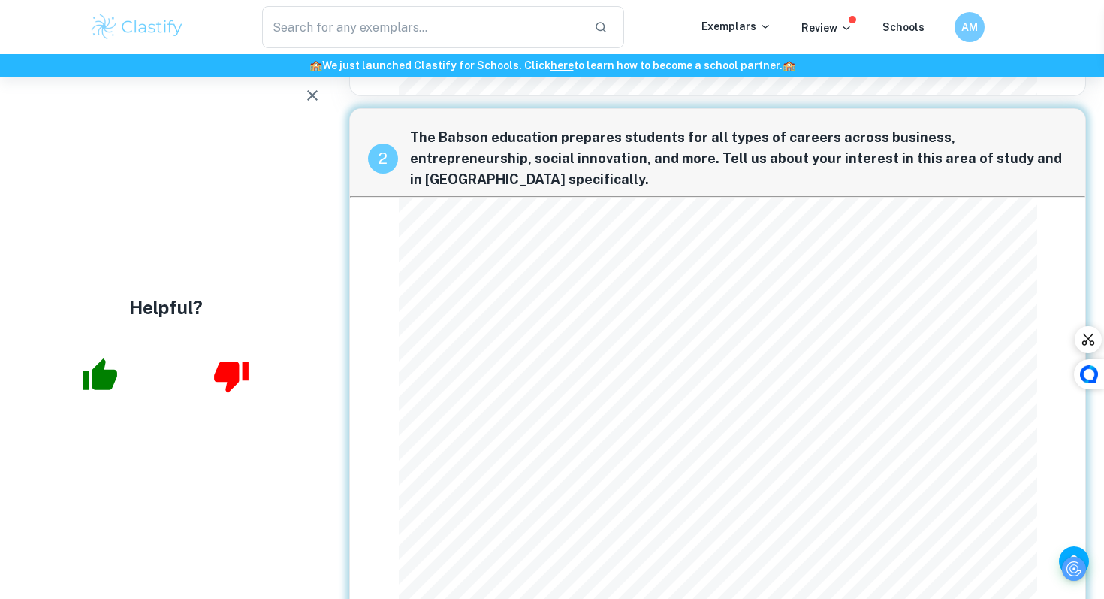
scroll to position [448, 0]
click at [314, 90] on icon "button" at bounding box center [312, 95] width 18 height 18
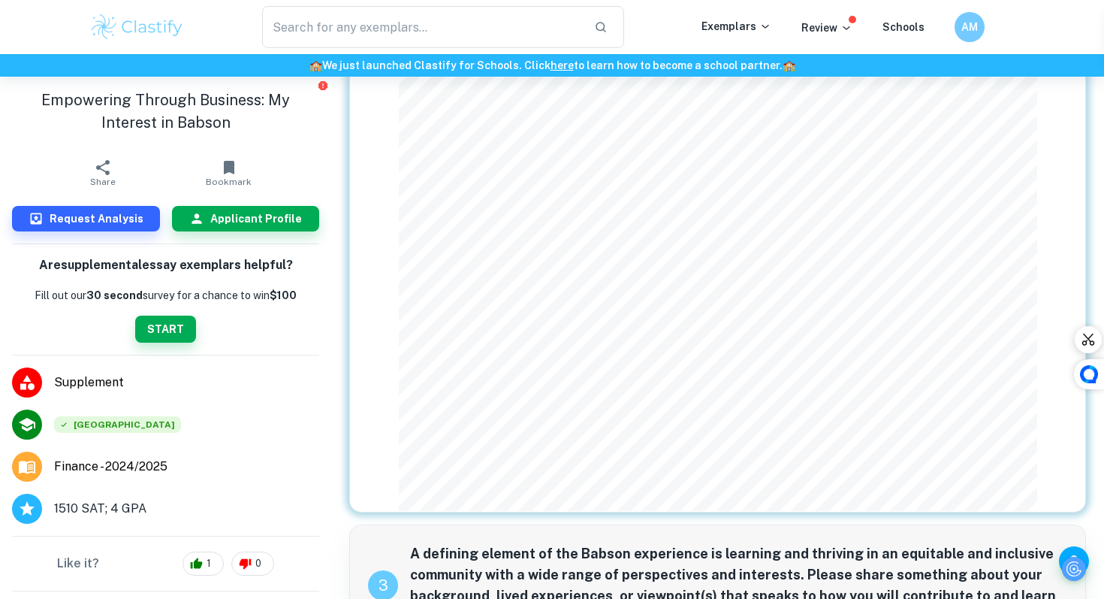
scroll to position [791, 0]
